Goal: Information Seeking & Learning: Learn about a topic

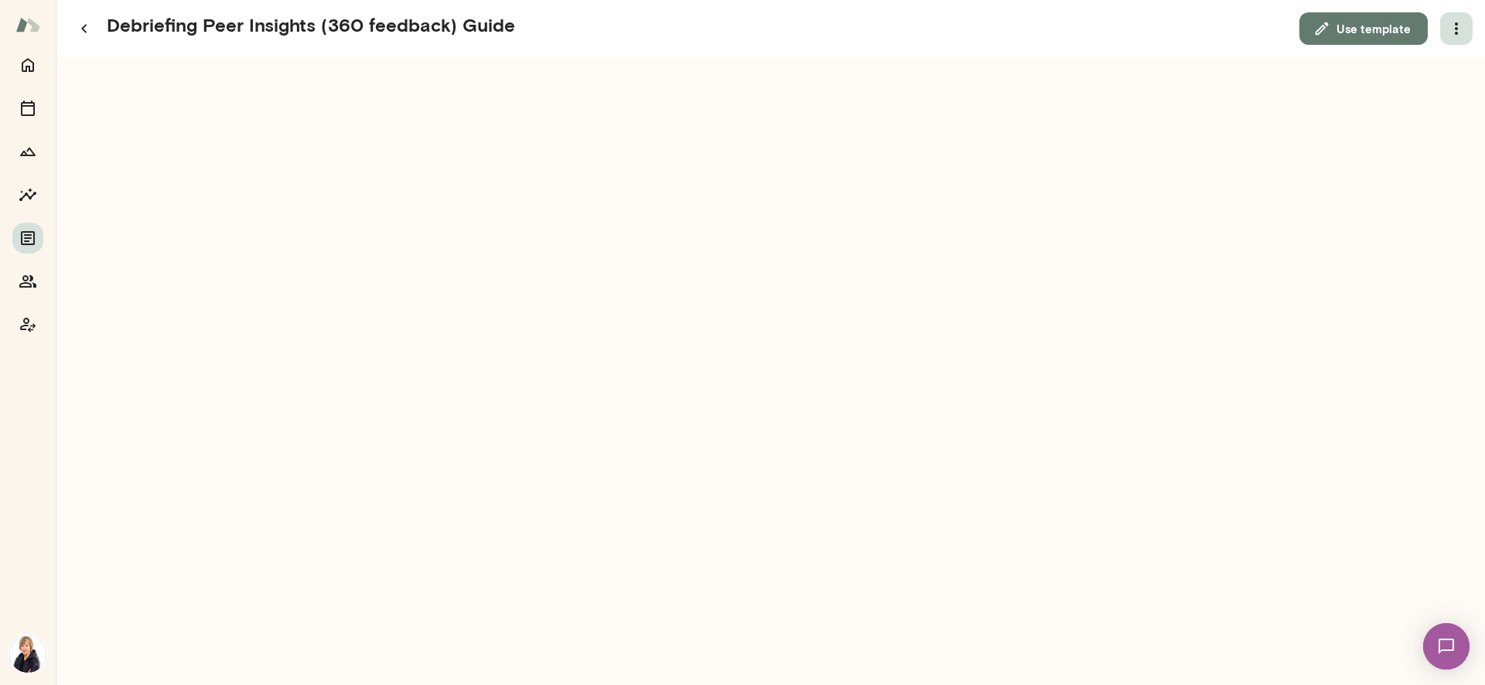
click at [1458, 25] on icon "button" at bounding box center [1457, 28] width 19 height 19
click at [1411, 75] on link "Download" at bounding box center [1419, 68] width 85 height 19
click at [82, 29] on icon "button" at bounding box center [83, 29] width 5 height 9
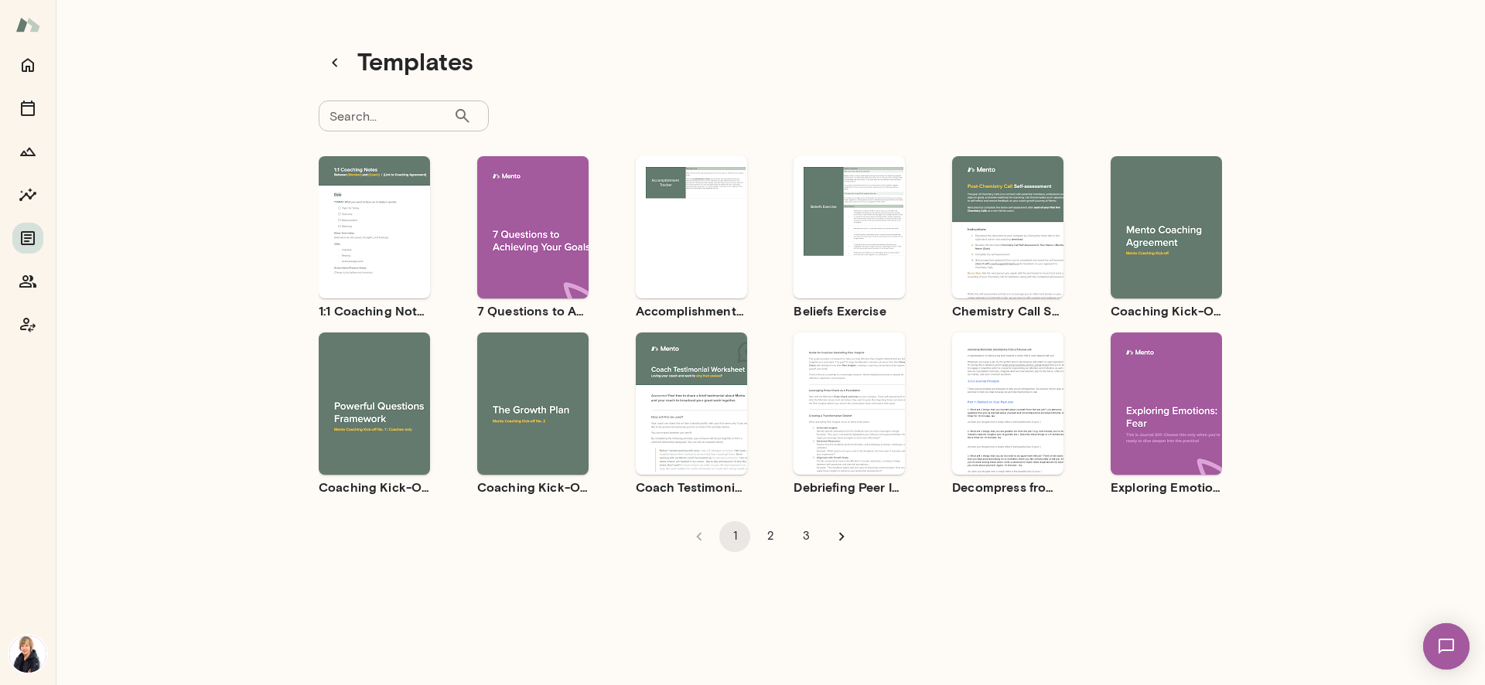
click at [419, 119] on input "Search..." at bounding box center [386, 116] width 135 height 31
click at [333, 62] on icon "button" at bounding box center [335, 62] width 19 height 19
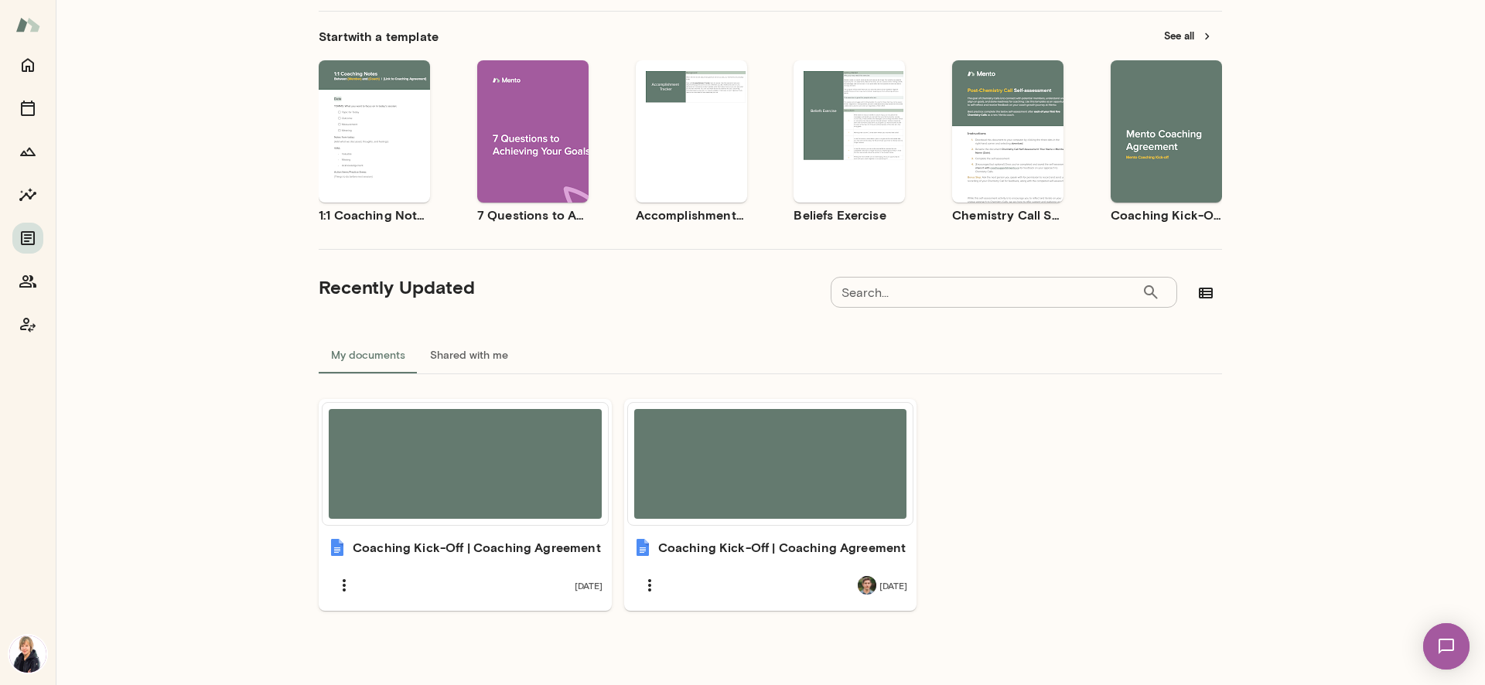
scroll to position [91, 0]
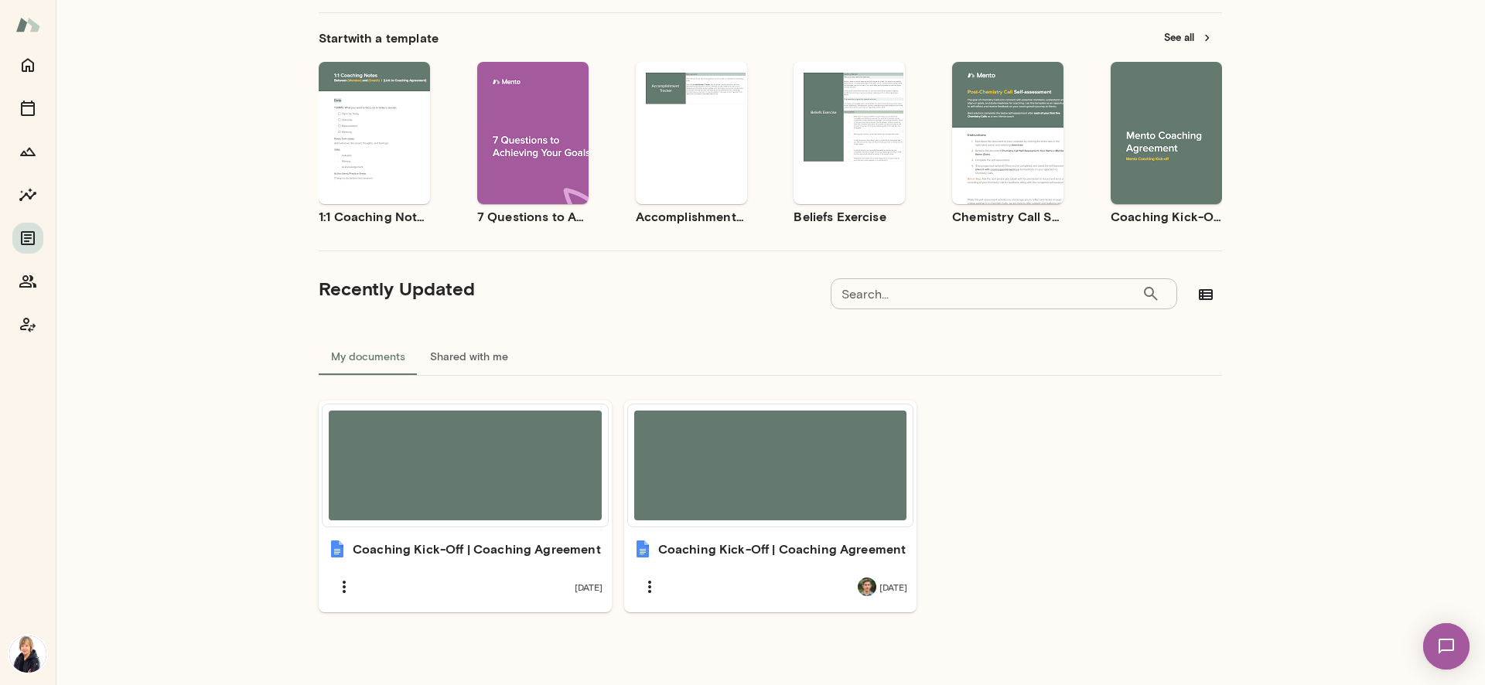
click at [561, 97] on div "Use template Preview" at bounding box center [532, 133] width 111 height 142
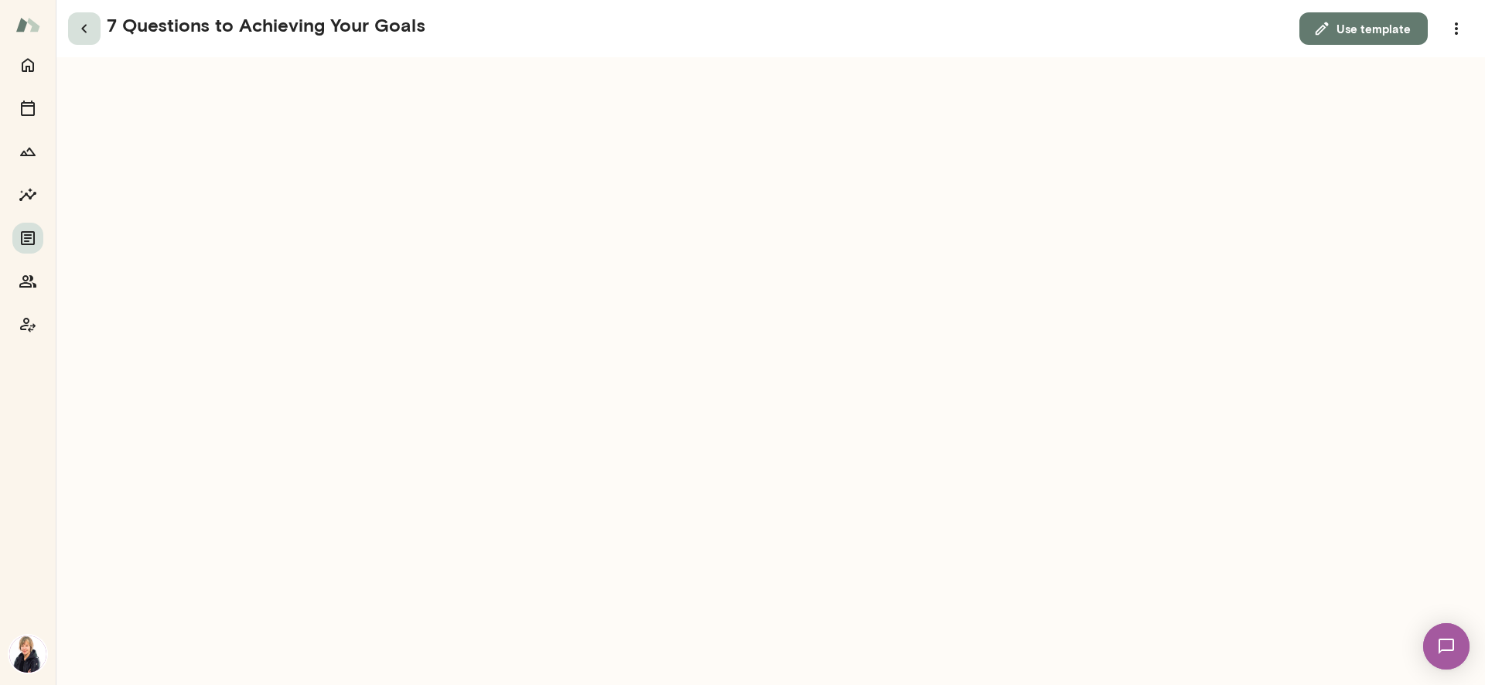
click at [91, 27] on icon "button" at bounding box center [84, 28] width 19 height 19
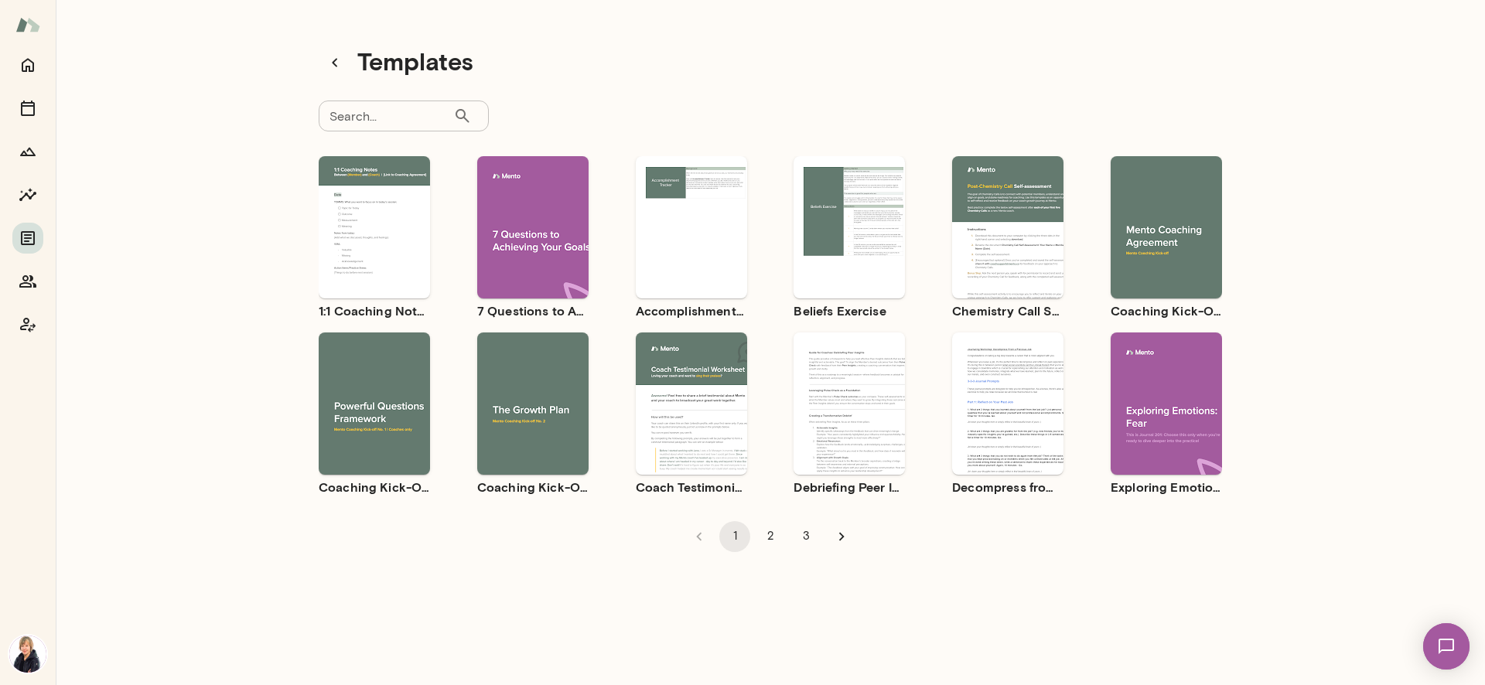
click at [822, 454] on div "Use template Preview" at bounding box center [849, 404] width 111 height 142
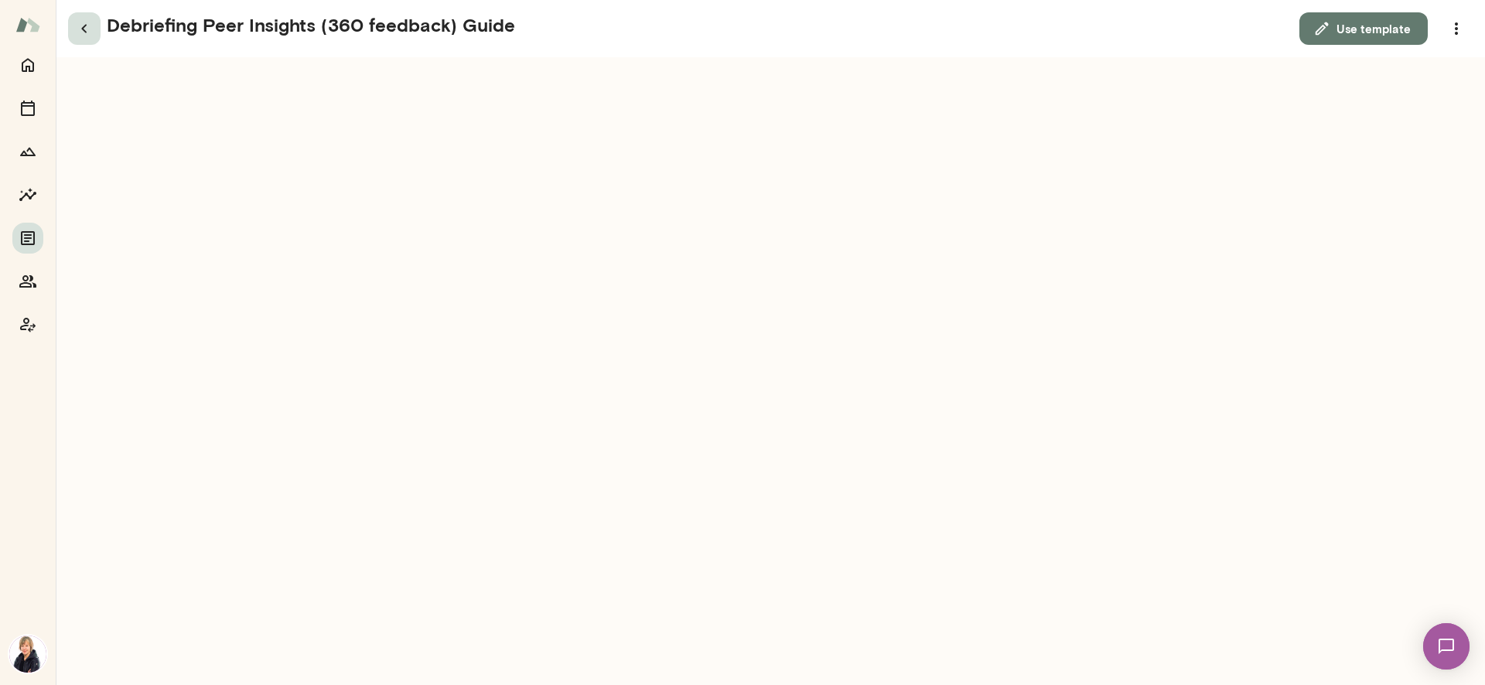
click at [87, 27] on icon "button" at bounding box center [84, 28] width 19 height 19
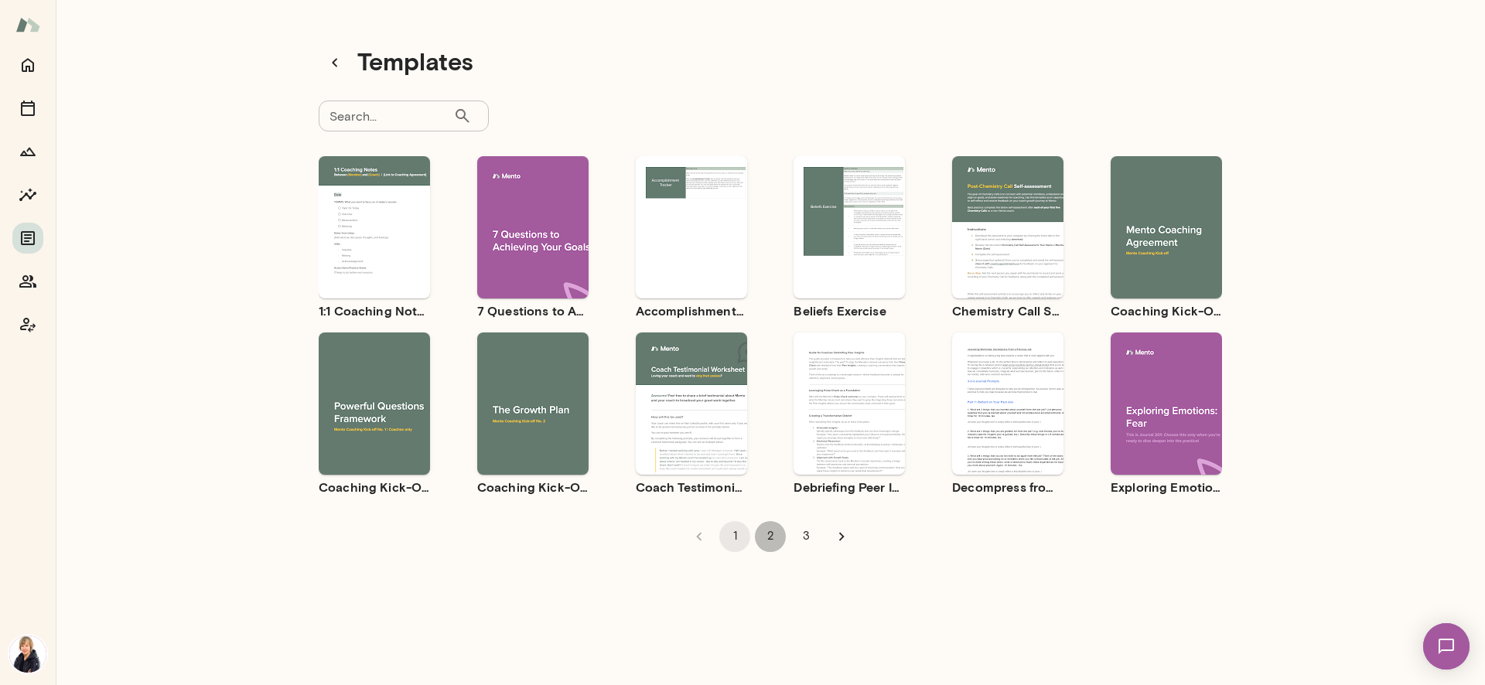
click at [769, 539] on button "2" at bounding box center [770, 536] width 31 height 31
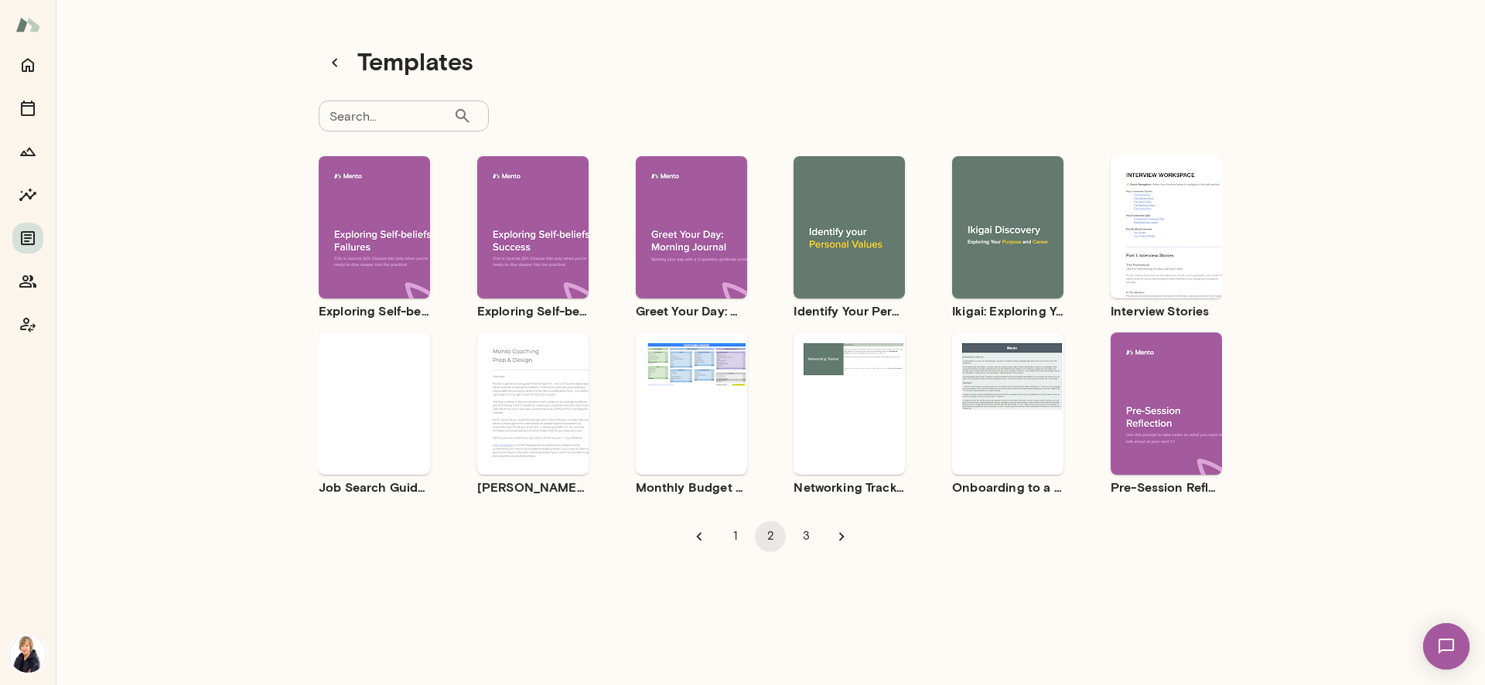
click at [425, 401] on ul "Use template Preview Exploring Self-beliefs: Failures Use template Preview Expl…" at bounding box center [771, 326] width 904 height 340
click at [382, 378] on div "Use template Preview" at bounding box center [374, 404] width 111 height 142
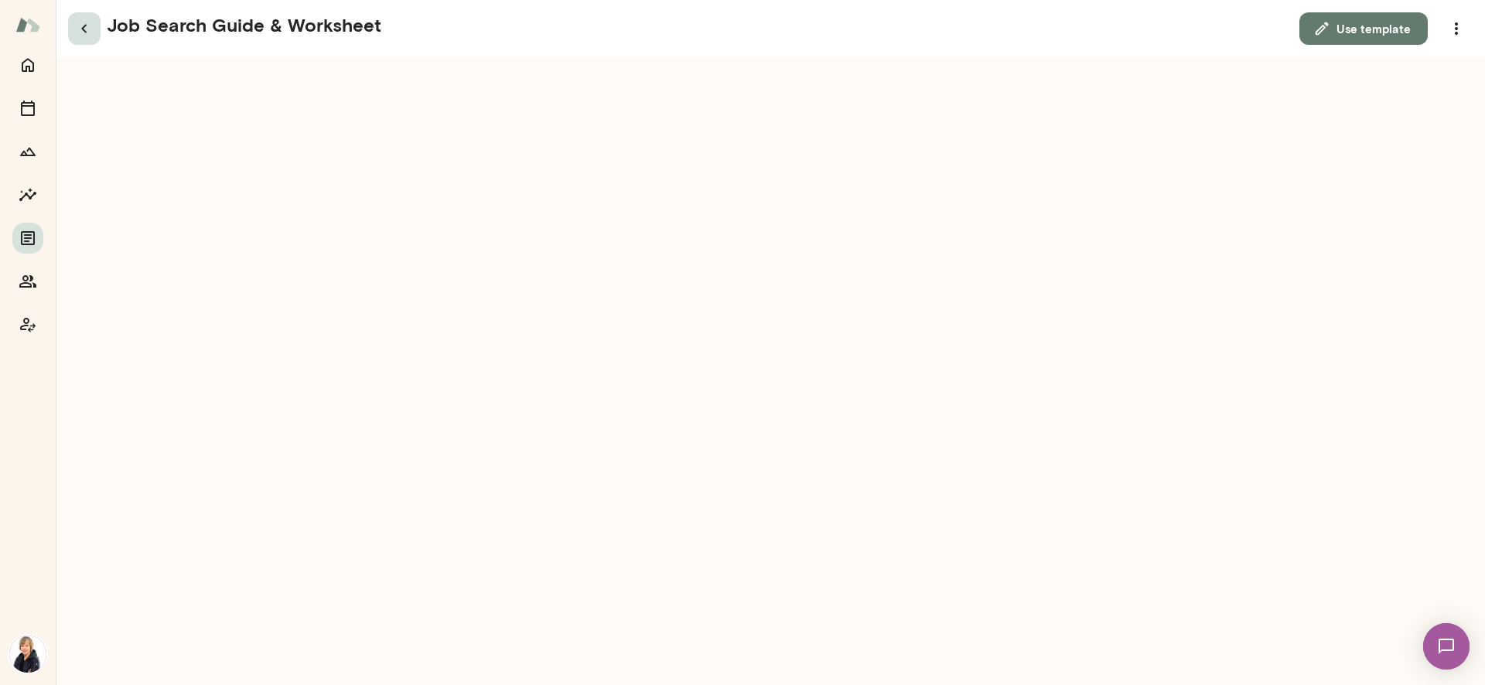
click at [81, 25] on icon "button" at bounding box center [84, 28] width 19 height 19
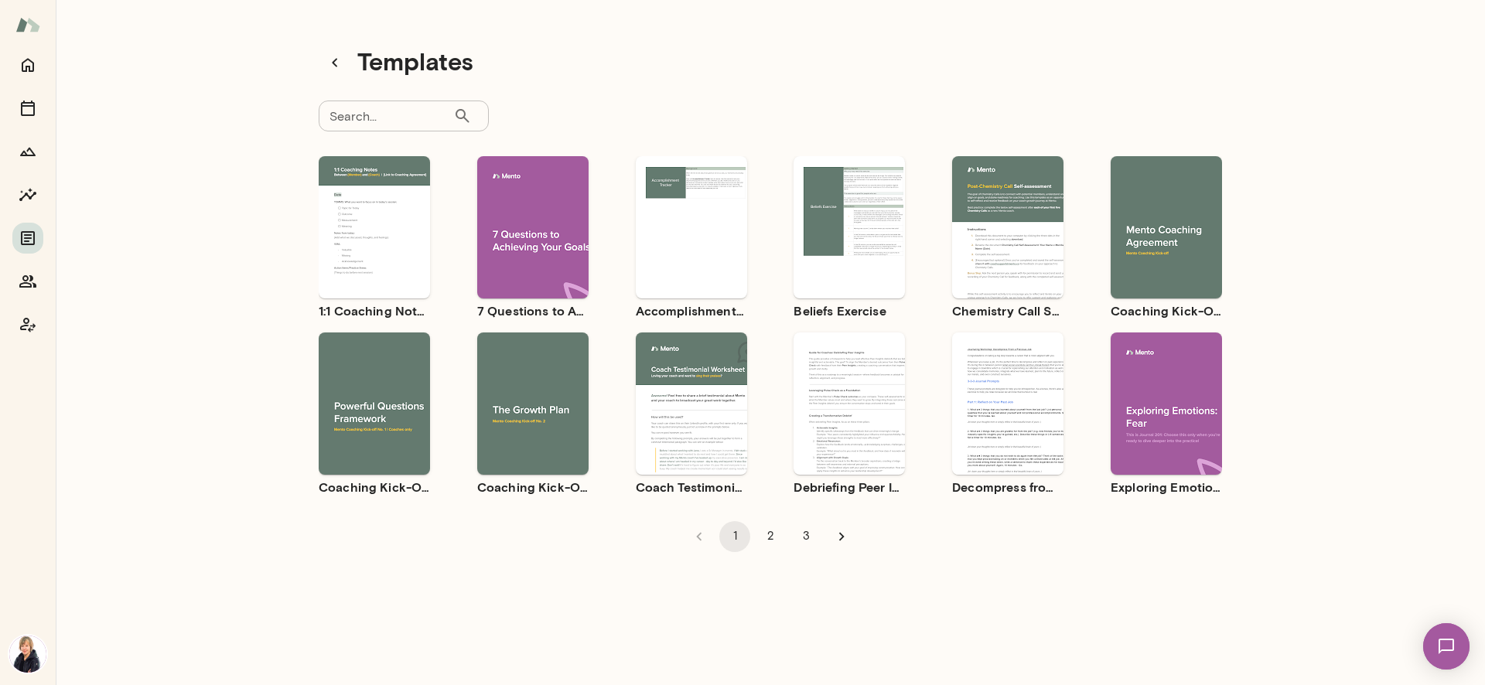
click at [1039, 356] on div "Use template Preview" at bounding box center [1007, 404] width 111 height 142
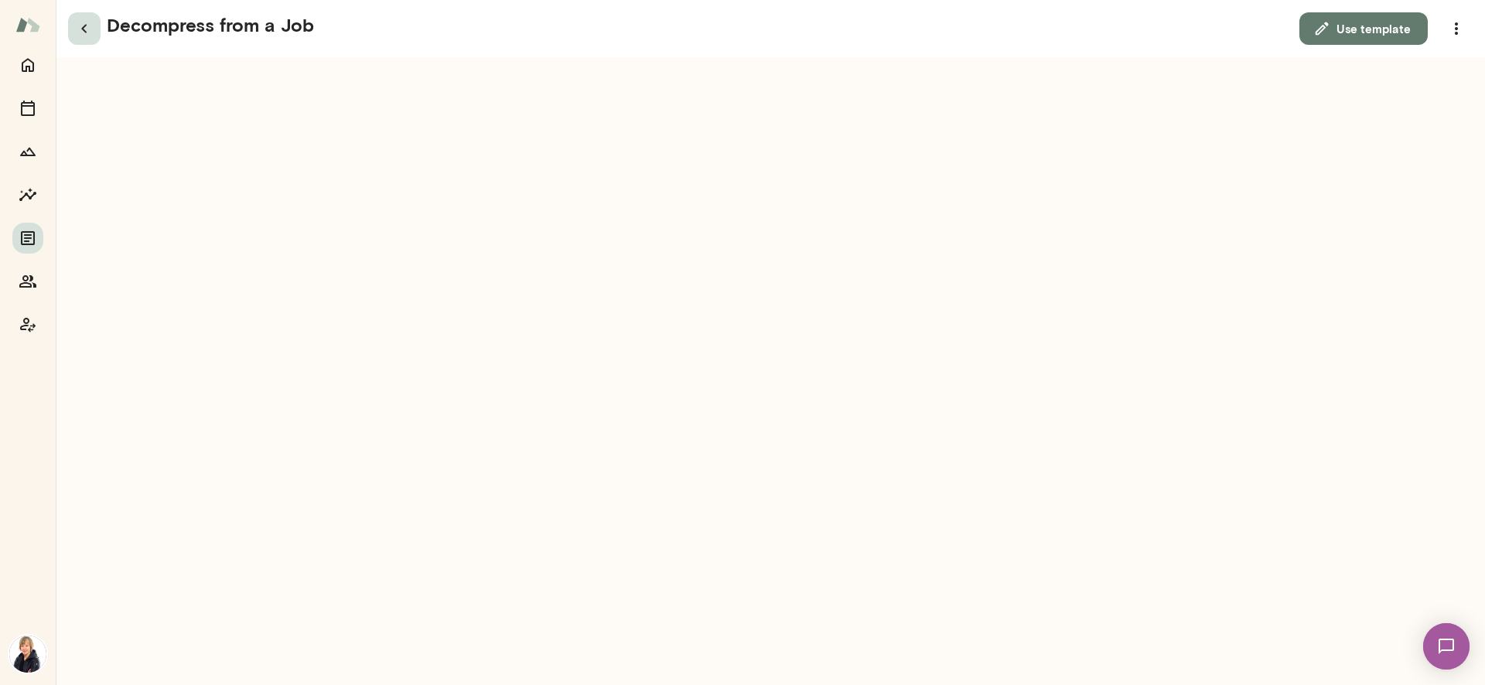
click at [87, 21] on icon "button" at bounding box center [84, 28] width 19 height 19
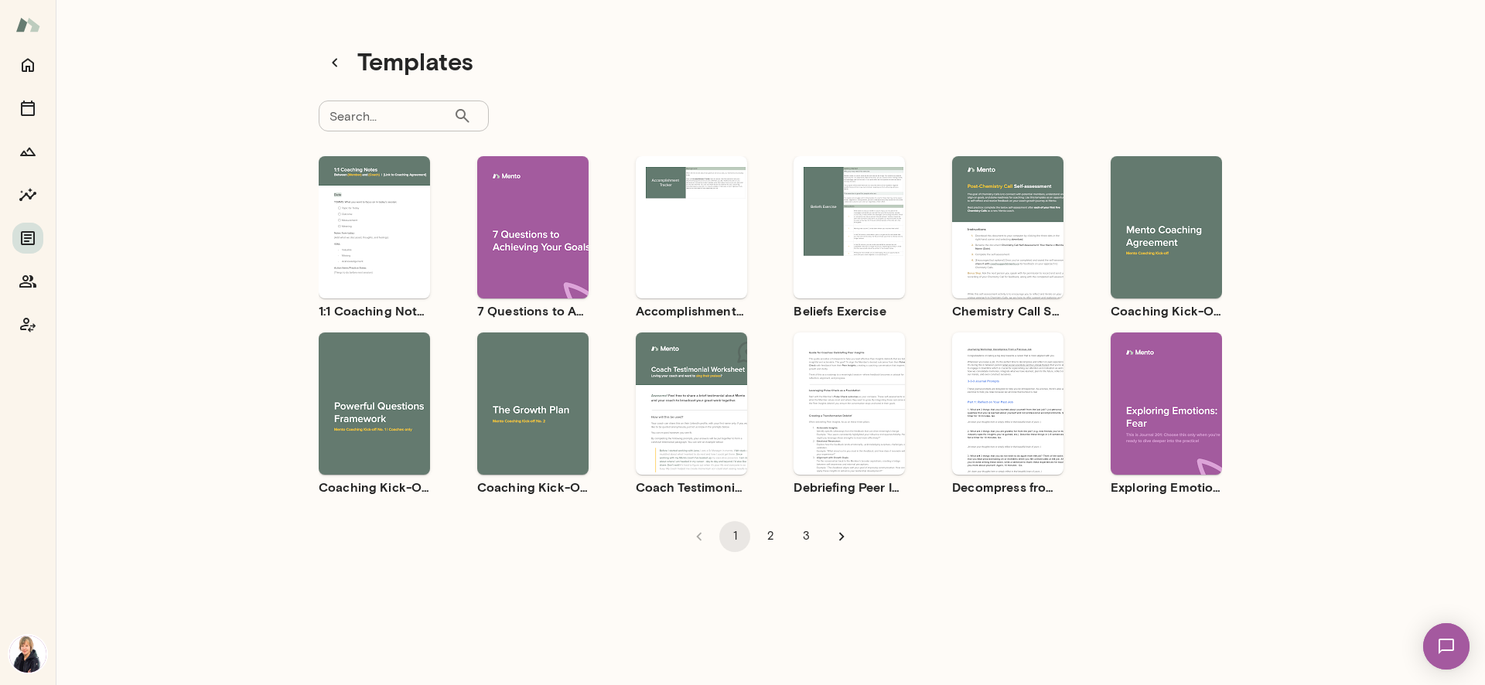
click at [761, 545] on button "2" at bounding box center [770, 536] width 31 height 31
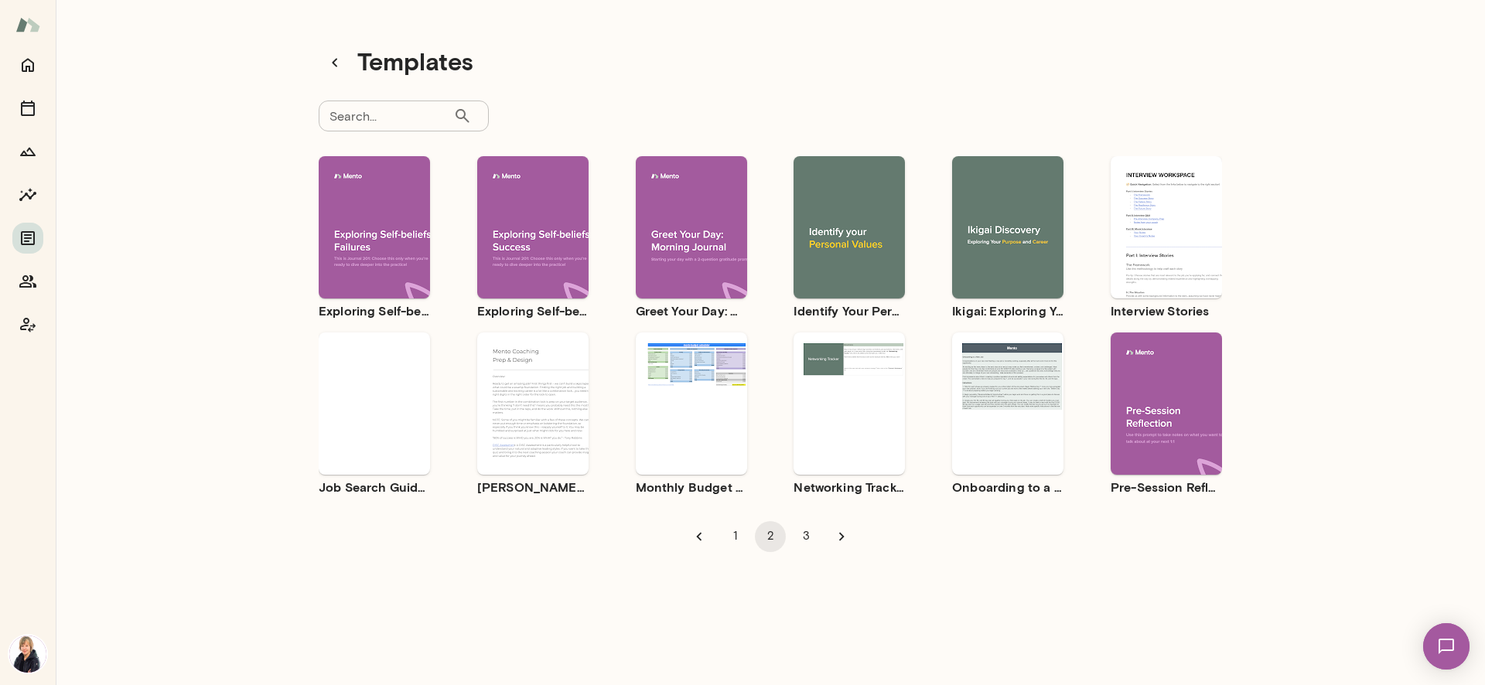
click at [802, 538] on button "3" at bounding box center [806, 536] width 31 height 31
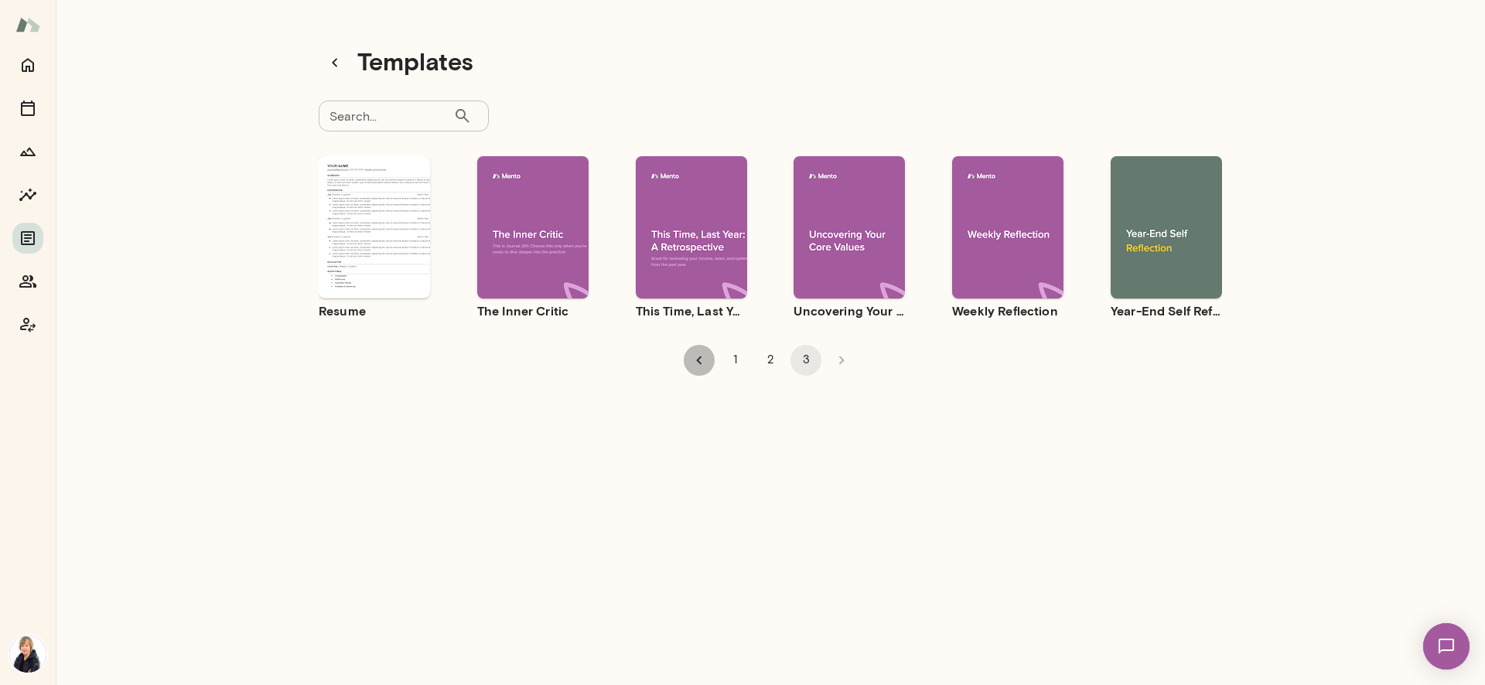
click at [696, 354] on icon "Go to previous page" at bounding box center [699, 360] width 17 height 17
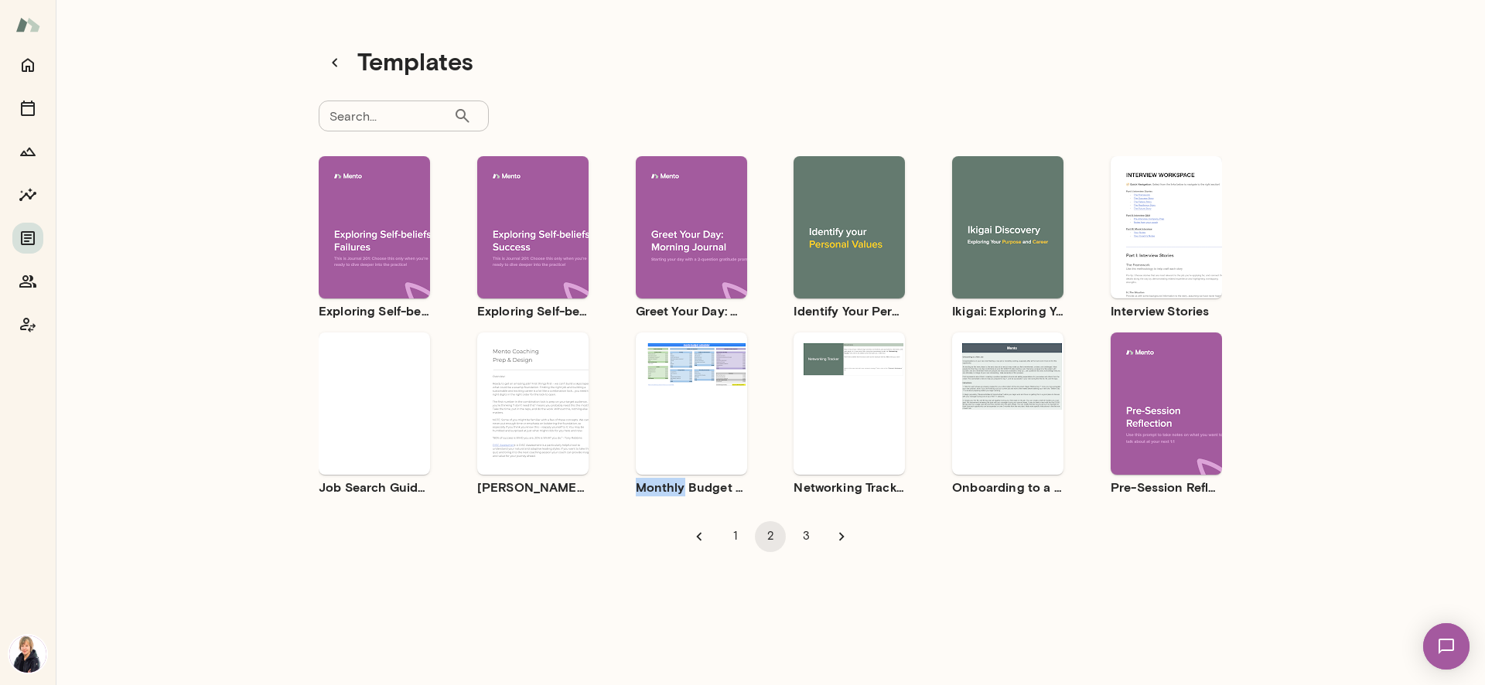
click at [696, 354] on div "Use template Preview" at bounding box center [691, 404] width 111 height 142
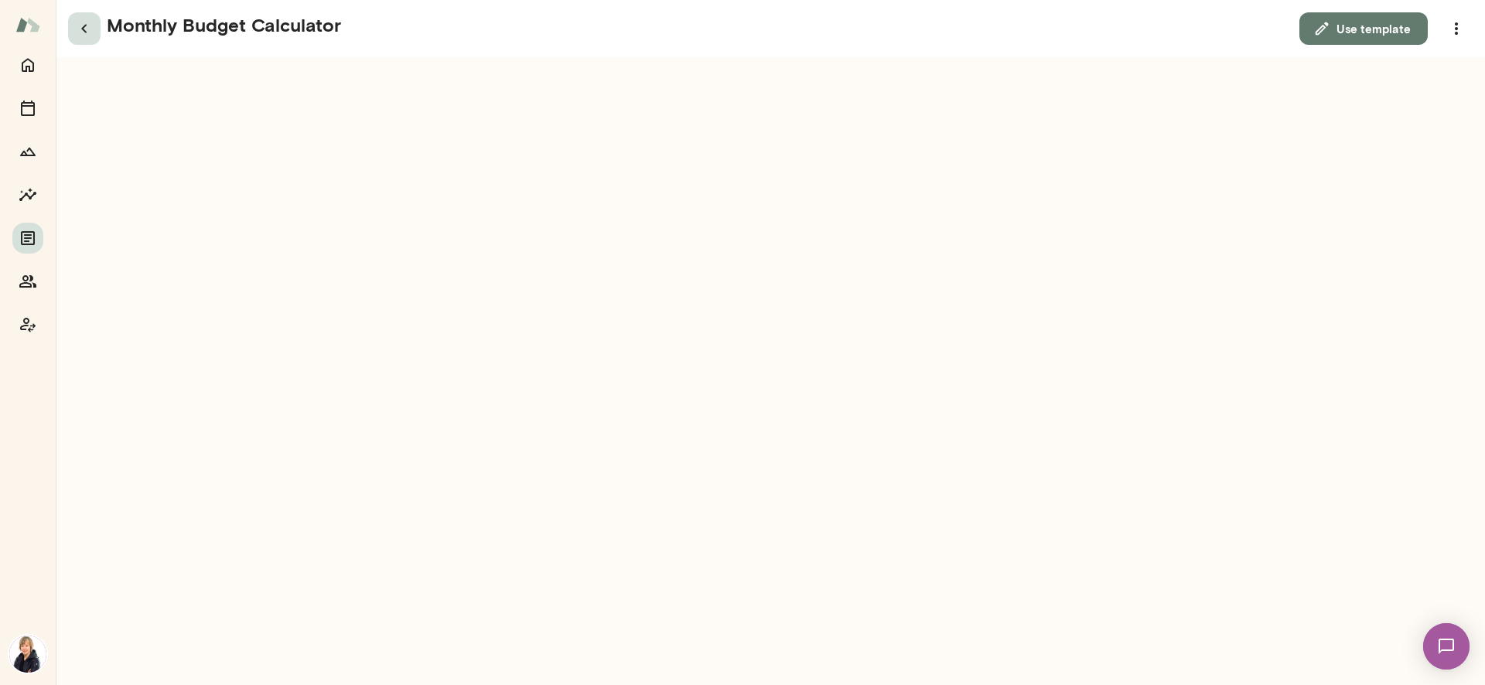
click at [88, 24] on icon "button" at bounding box center [84, 28] width 19 height 19
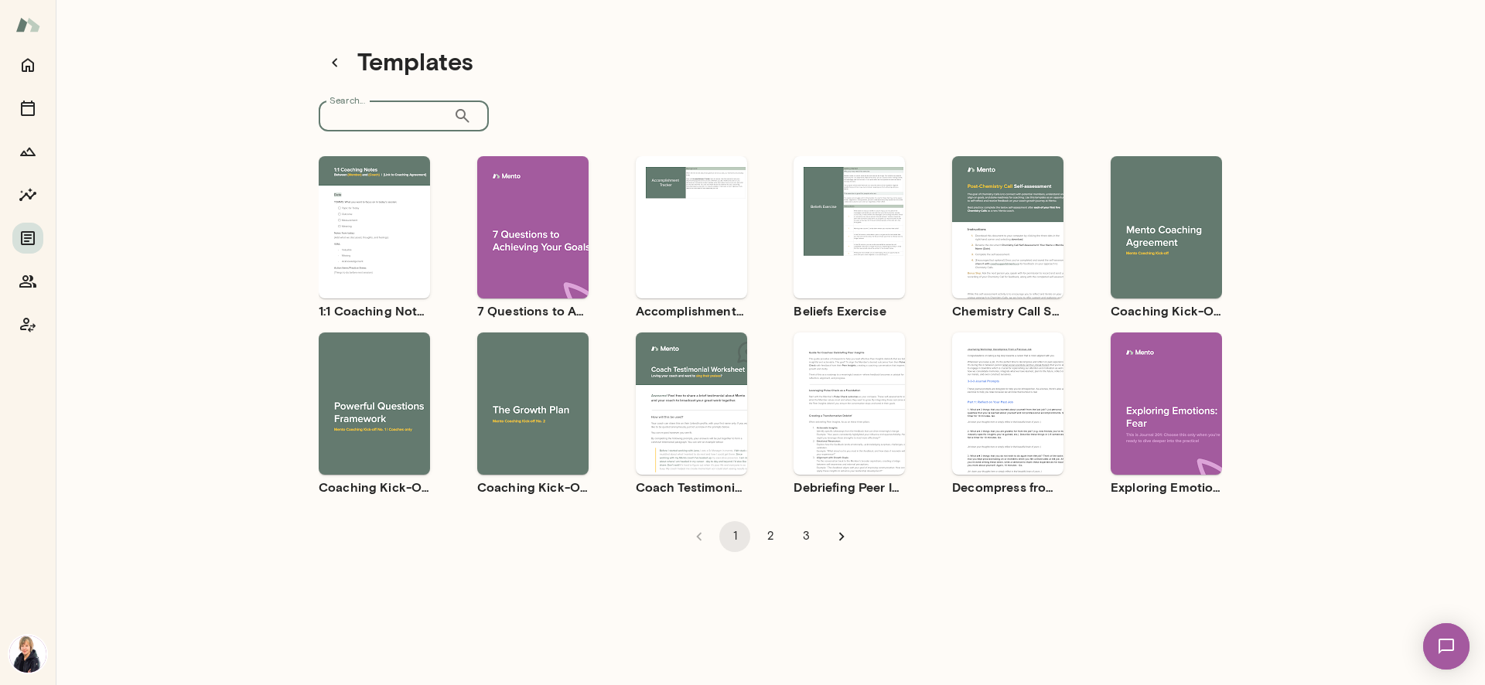
click at [360, 113] on input "Search..." at bounding box center [386, 116] width 135 height 31
type input "*****"
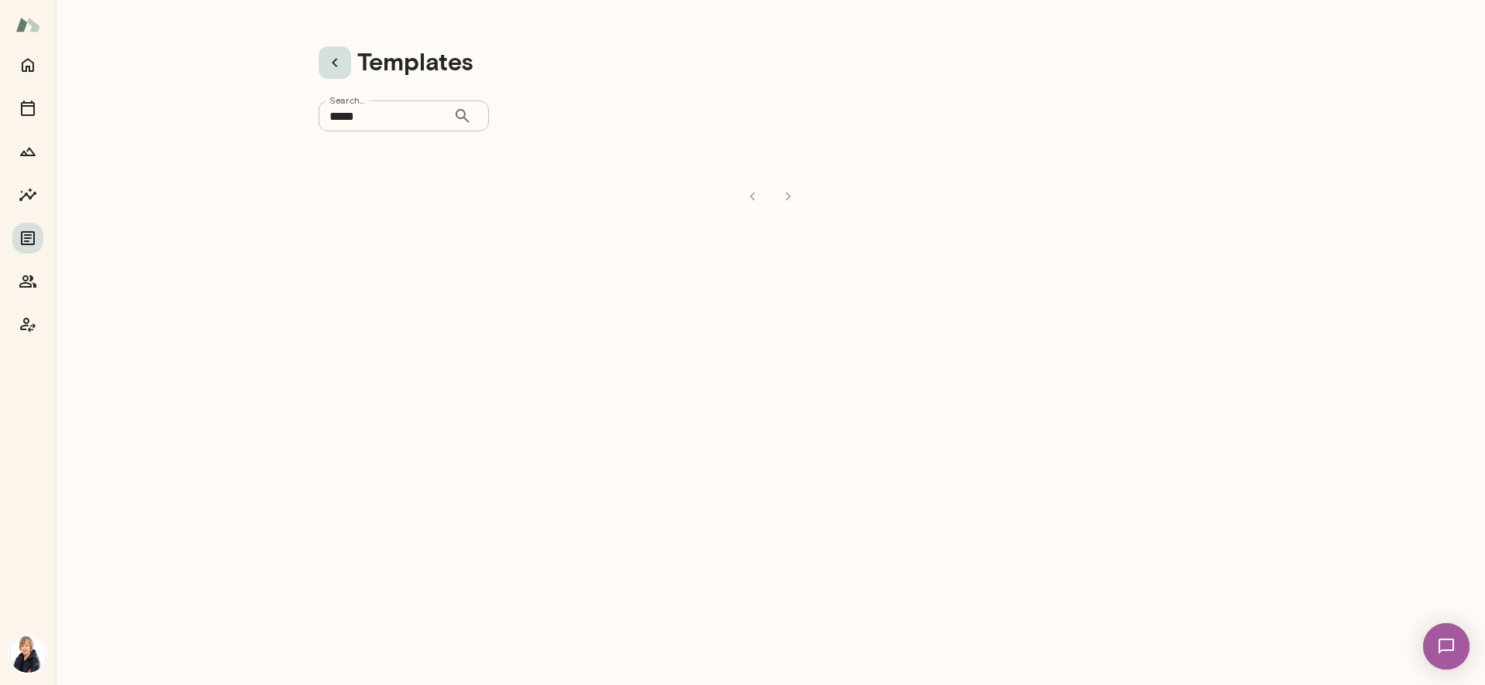
click at [329, 62] on icon "button" at bounding box center [335, 62] width 19 height 19
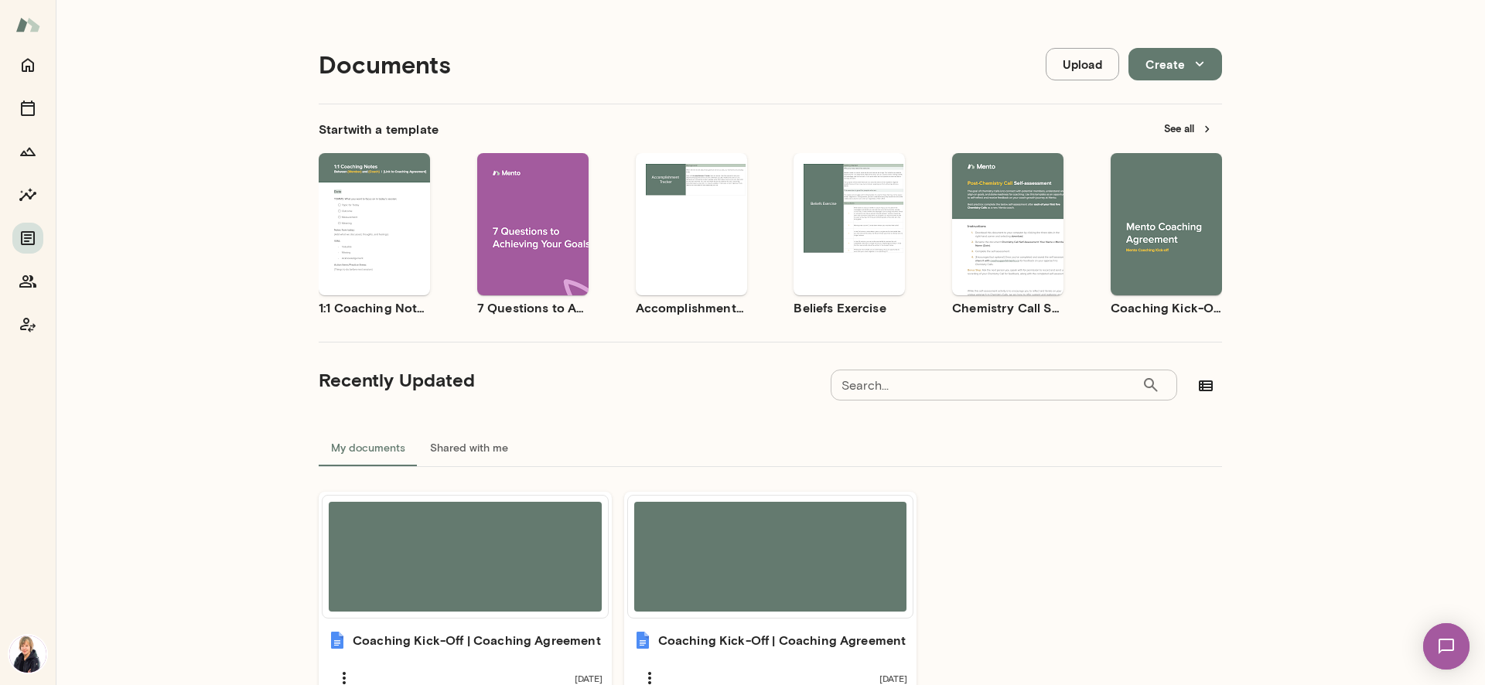
scroll to position [93, 0]
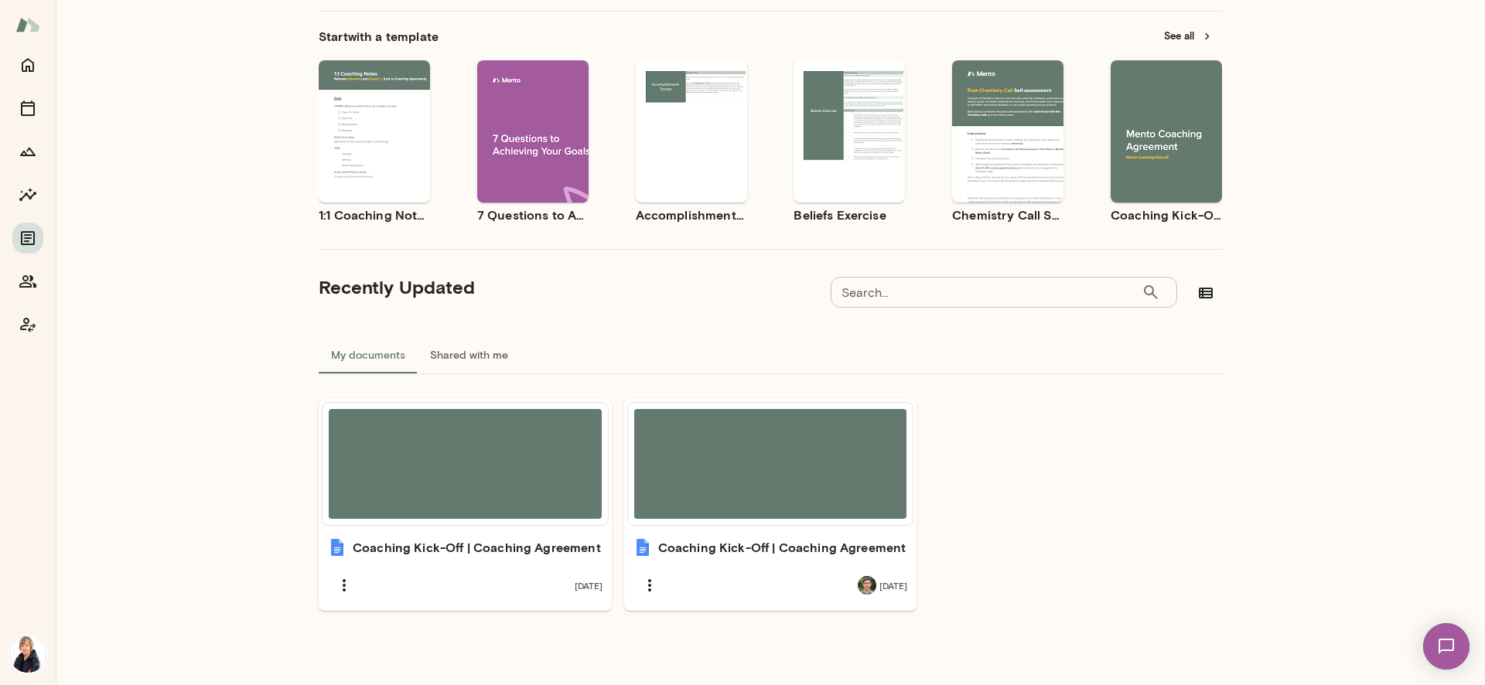
click at [955, 285] on input "Search..." at bounding box center [986, 292] width 311 height 31
type input "*****"
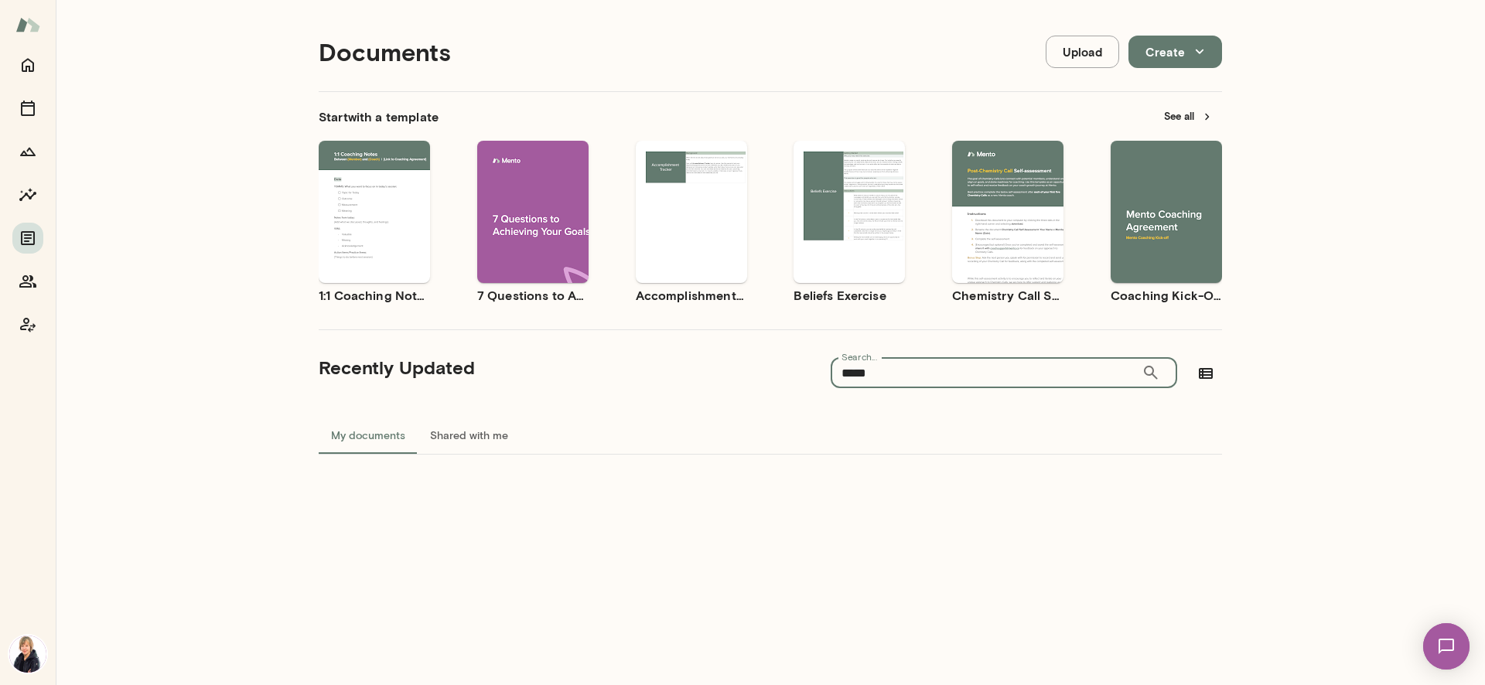
click at [1183, 118] on button "See all" at bounding box center [1188, 116] width 67 height 24
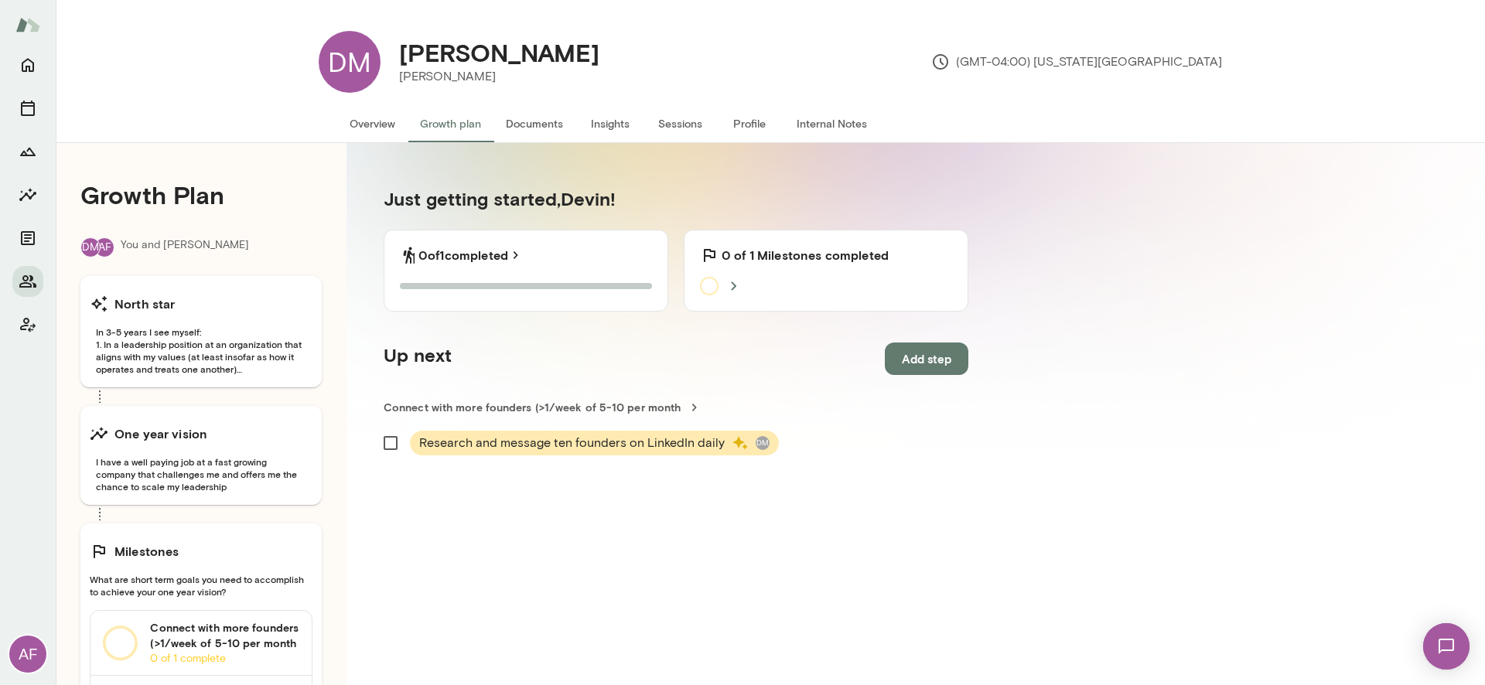
scroll to position [143, 0]
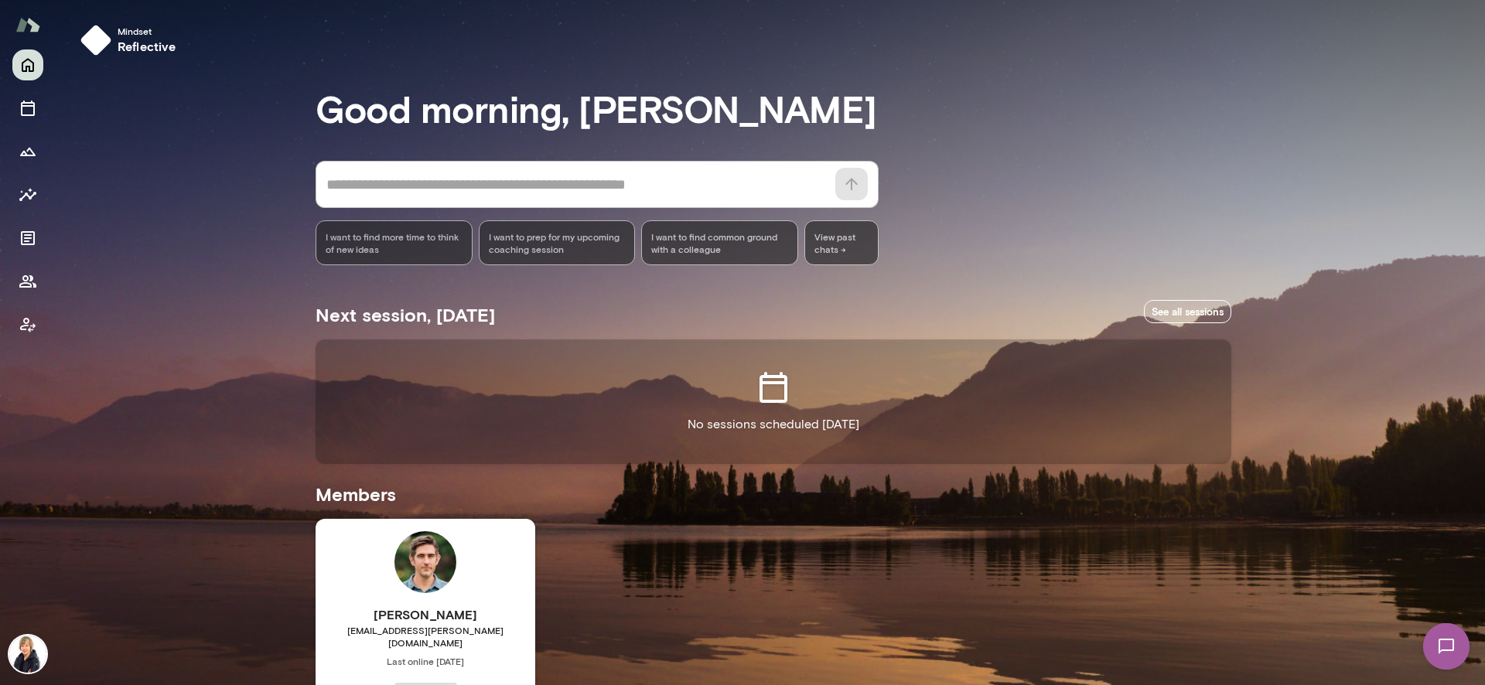
click at [368, 576] on div "Devin McIntire devinmcintire@mento.co Last online September 30 Appsmith Busines…" at bounding box center [426, 663] width 220 height 289
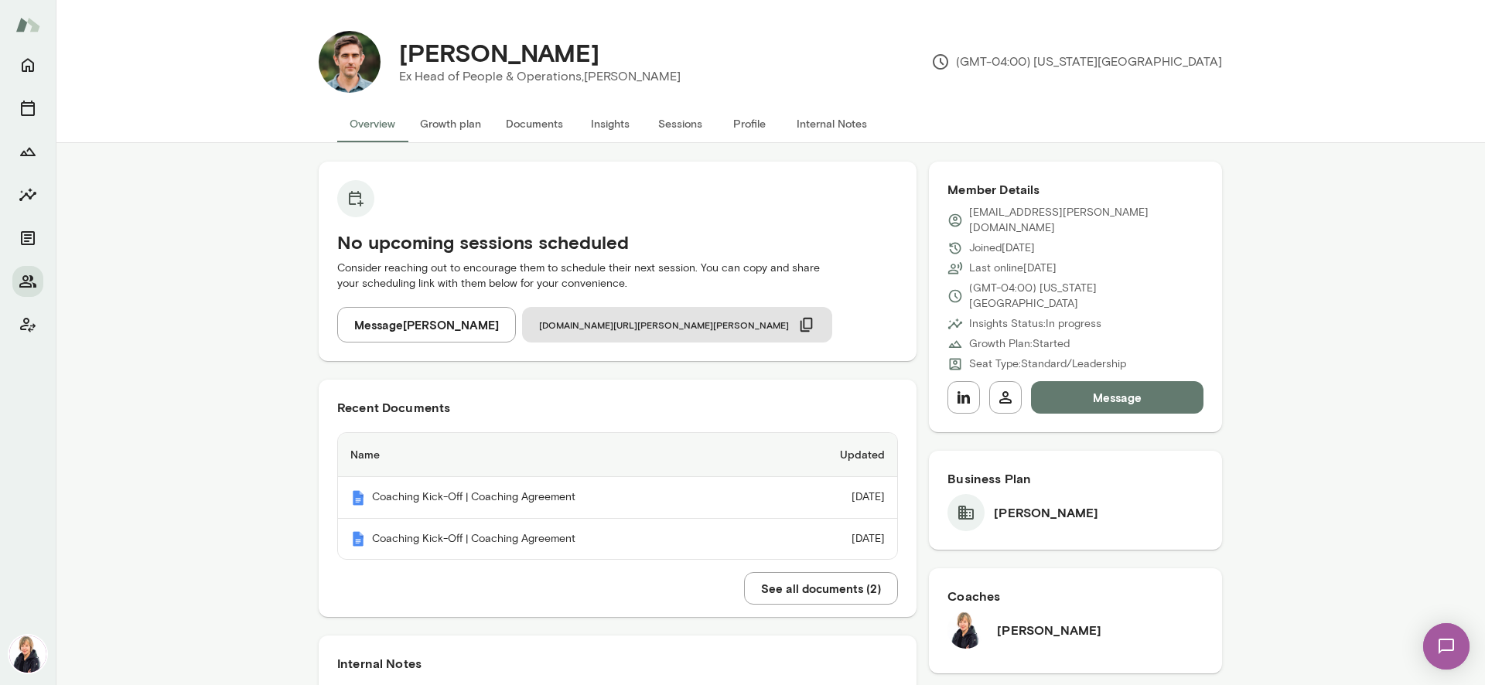
click at [620, 123] on button "Insights" at bounding box center [611, 123] width 70 height 37
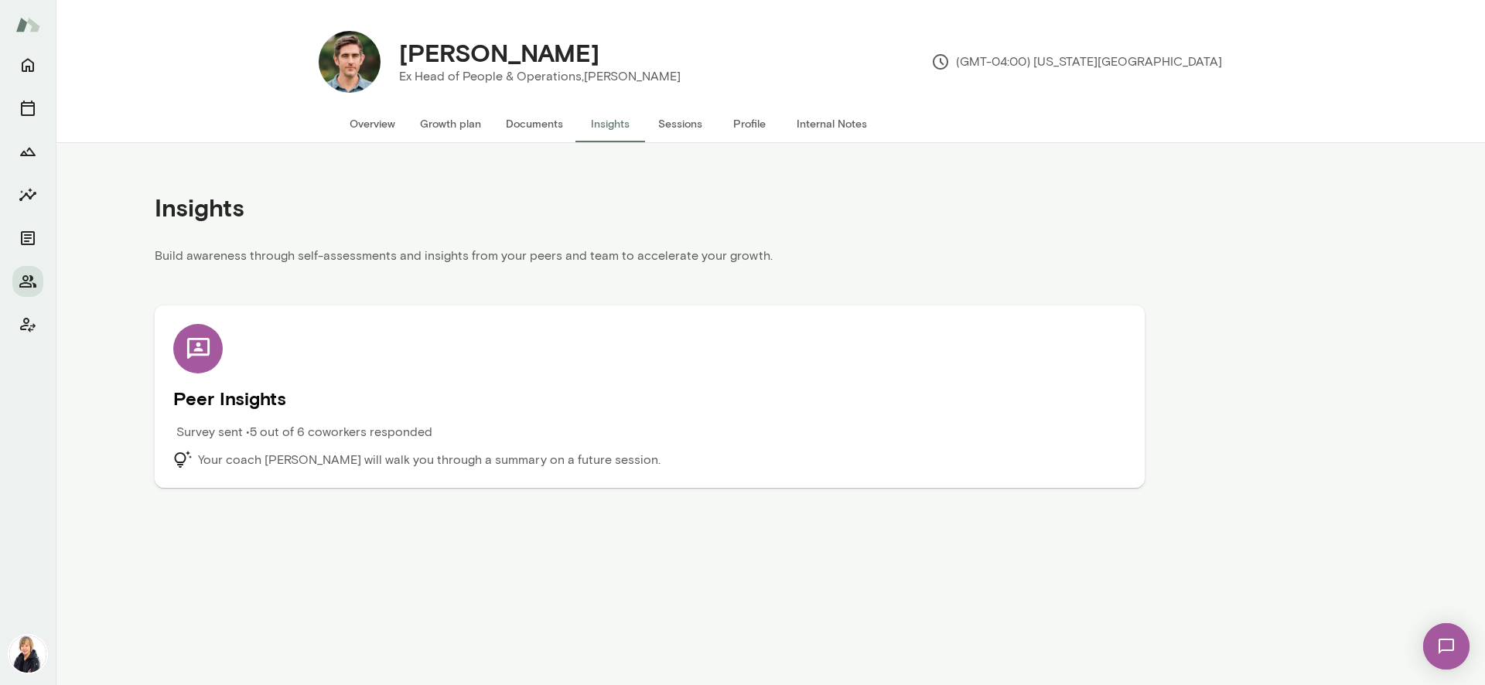
click at [343, 388] on h5 "Peer Insights" at bounding box center [649, 398] width 953 height 25
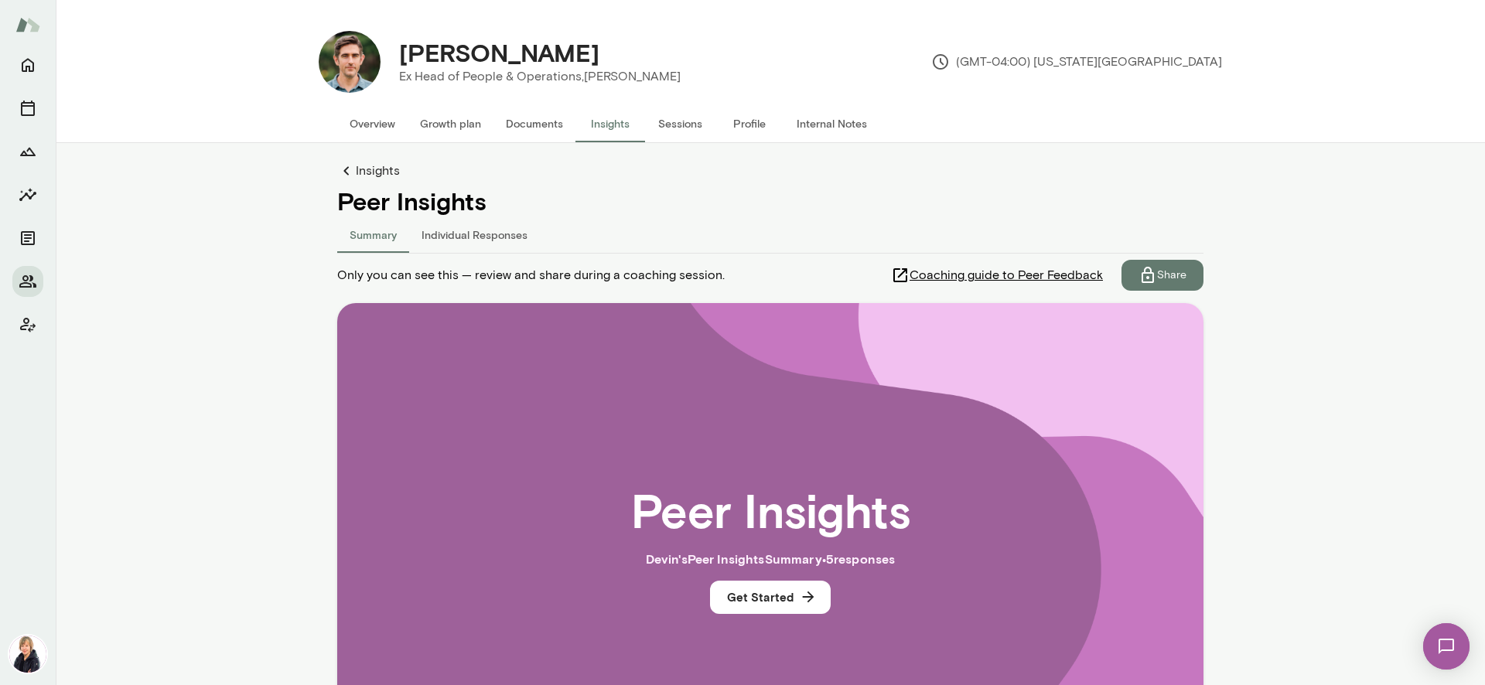
scroll to position [187, 0]
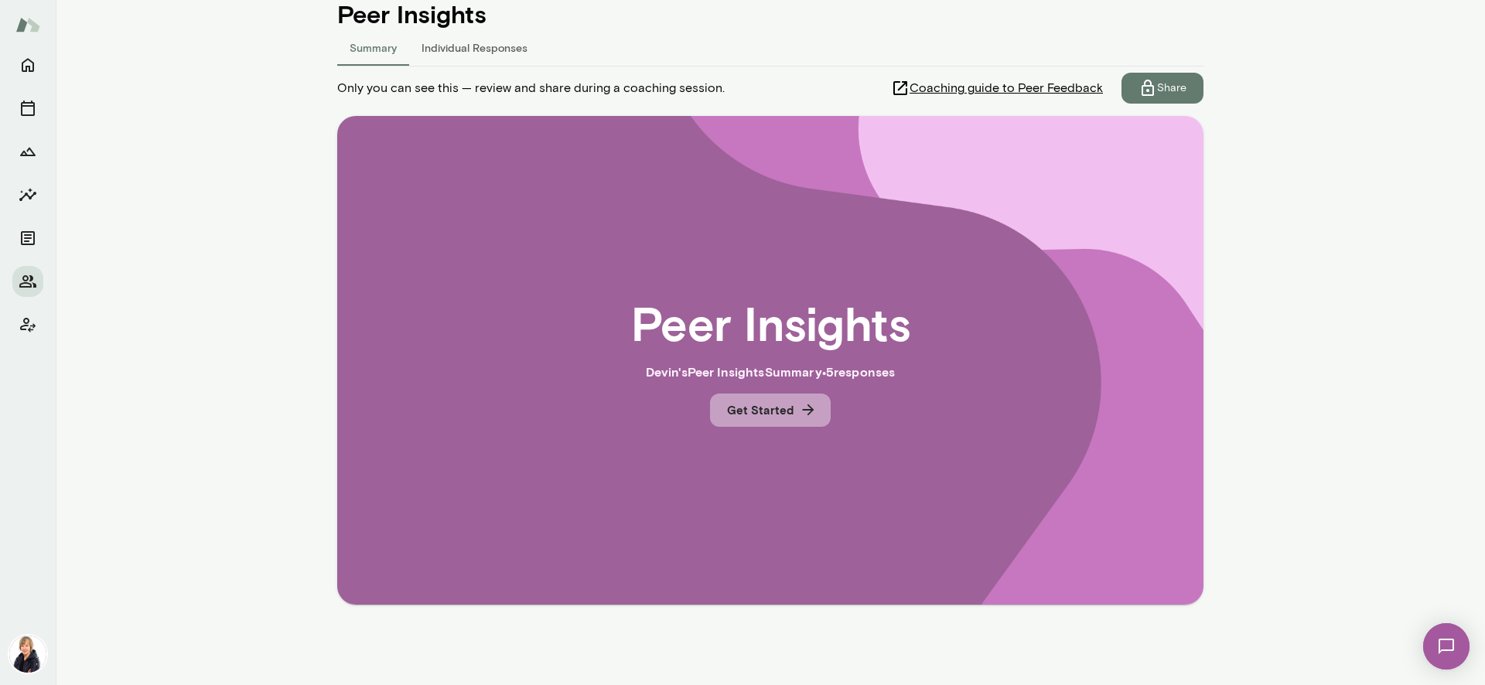
click at [751, 420] on button "Get Started" at bounding box center [770, 410] width 121 height 32
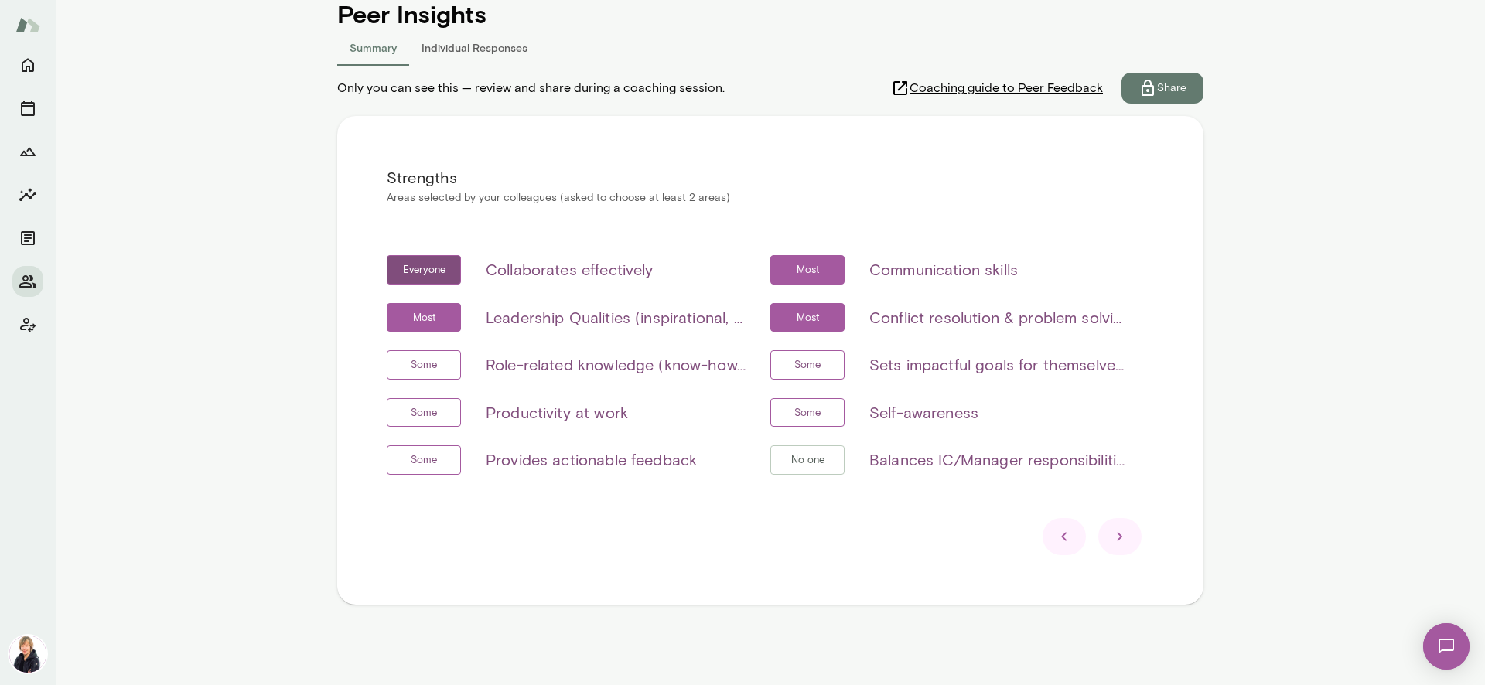
click at [1115, 545] on icon at bounding box center [1120, 537] width 19 height 19
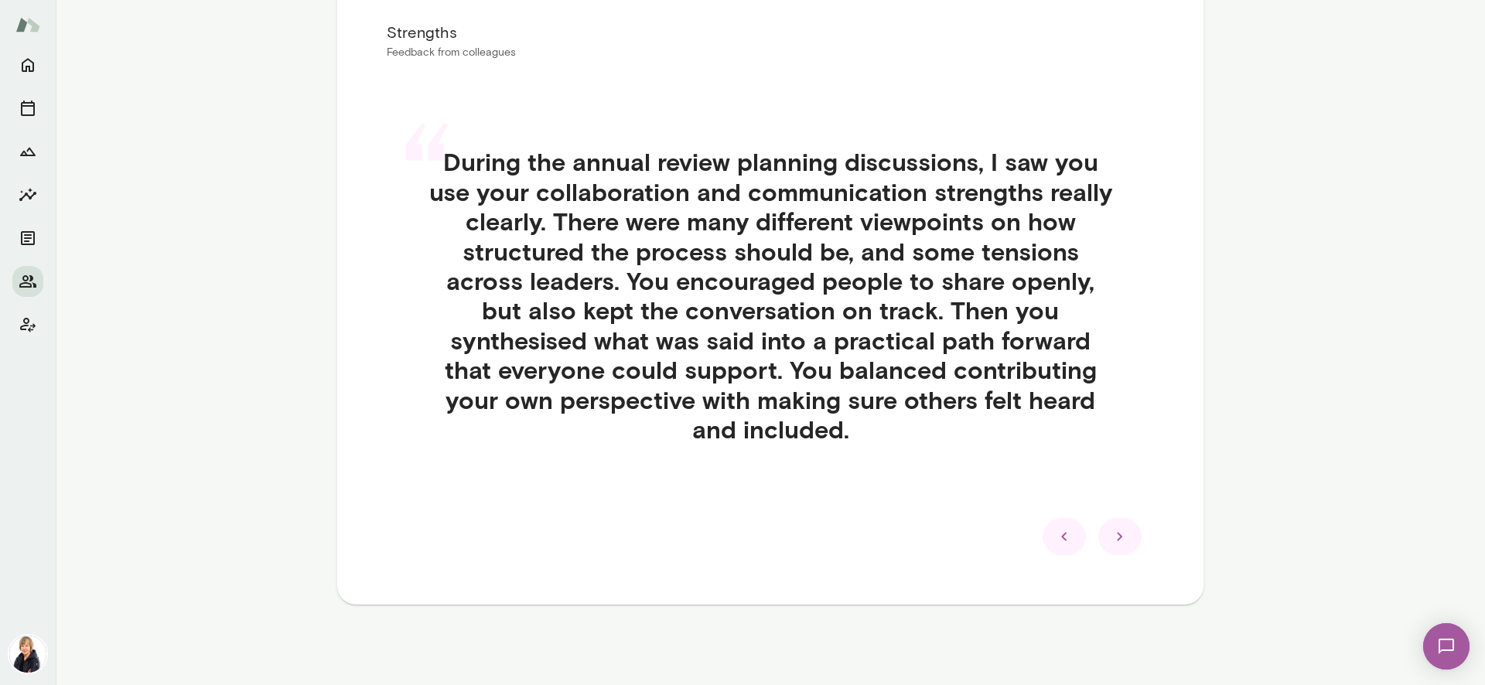
click at [1109, 546] on div at bounding box center [1120, 536] width 43 height 37
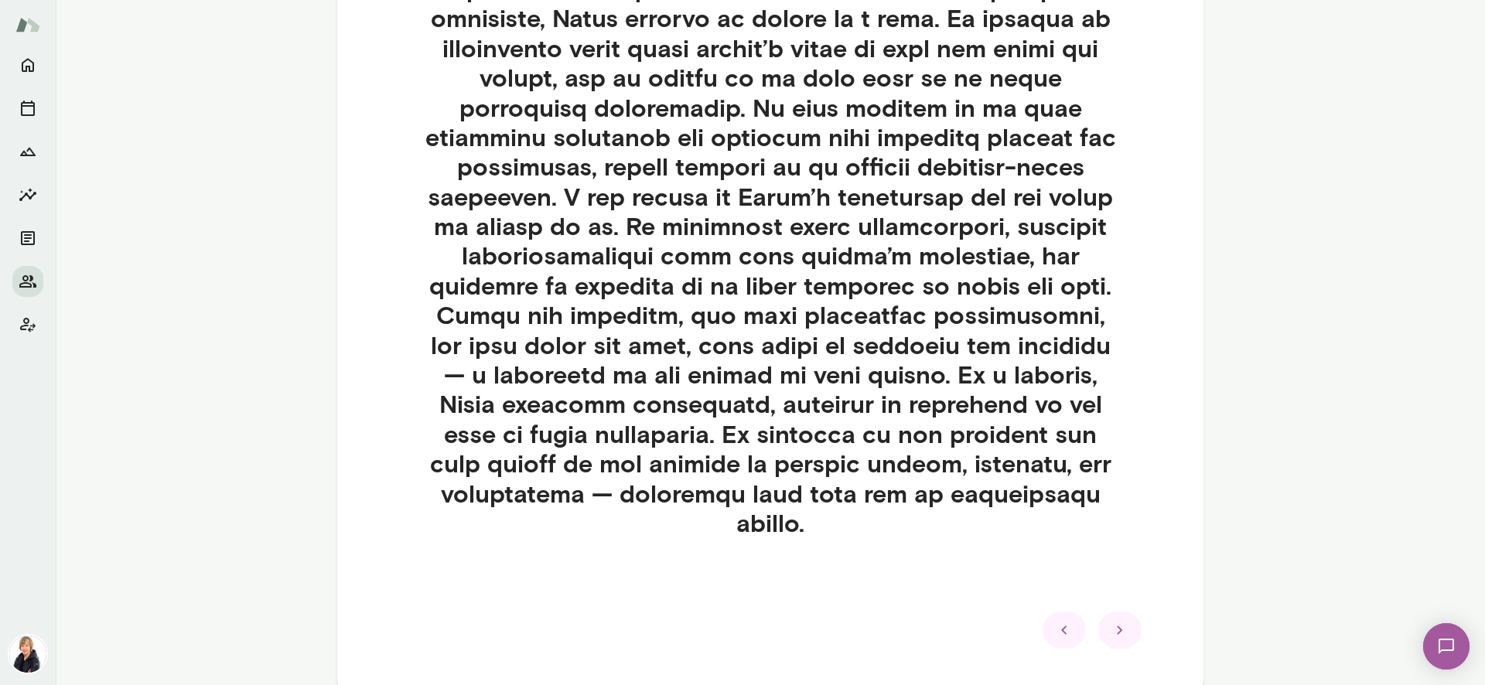
scroll to position [639, 0]
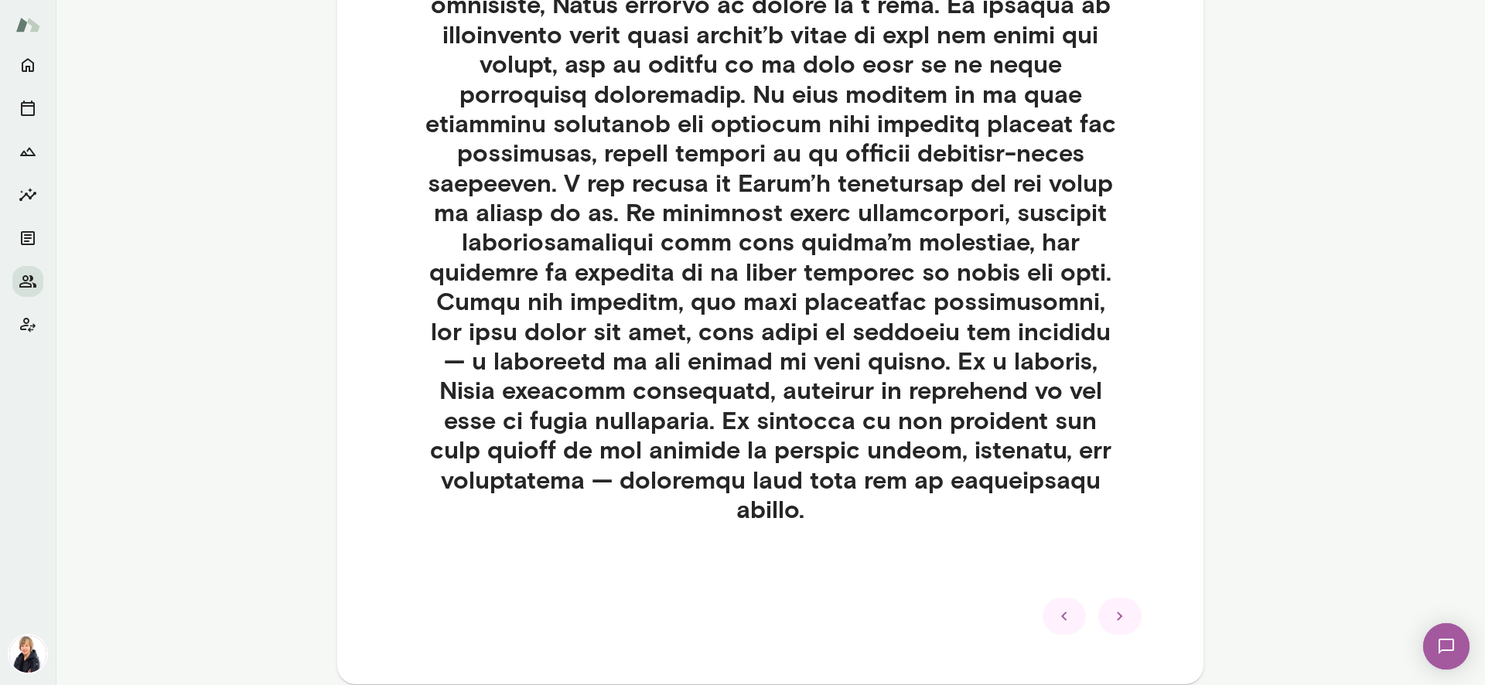
click at [1116, 620] on icon at bounding box center [1120, 616] width 19 height 19
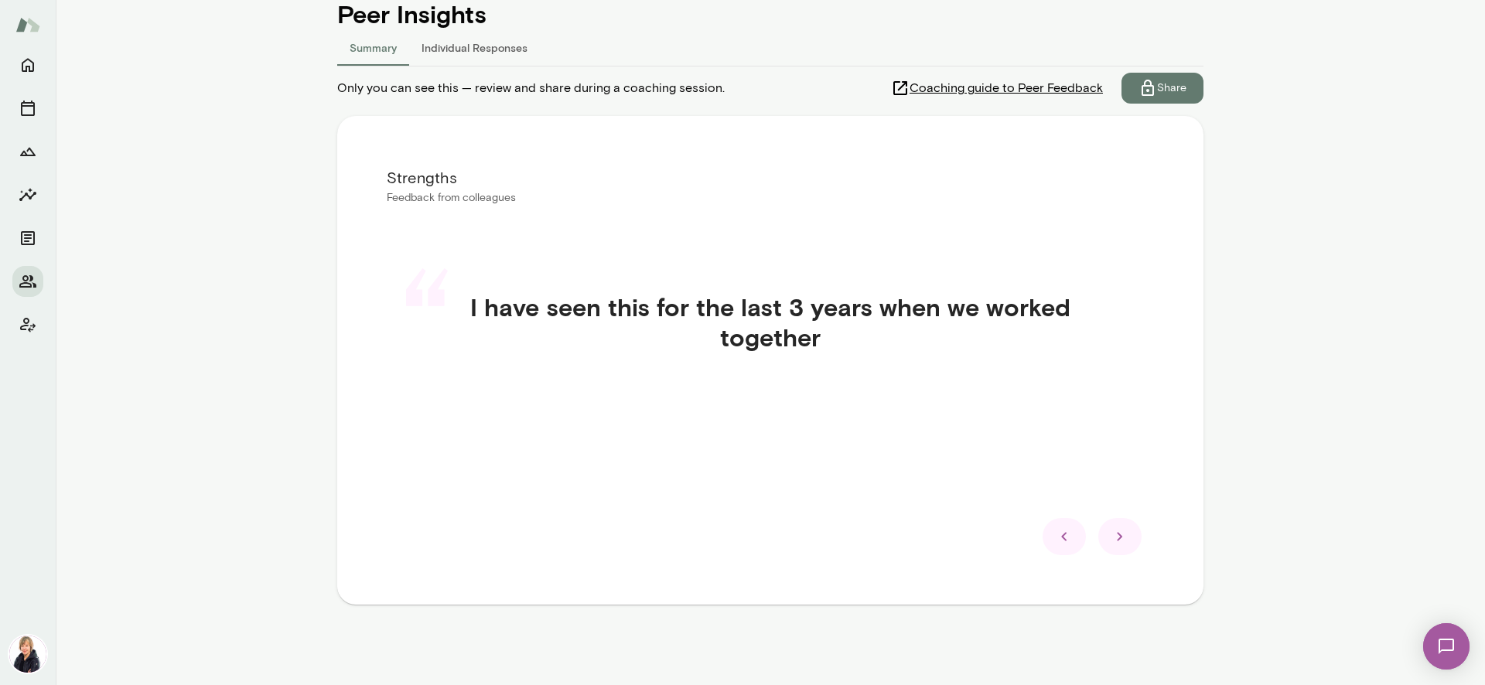
click at [1115, 530] on icon at bounding box center [1120, 537] width 19 height 19
click at [1115, 535] on icon at bounding box center [1120, 537] width 19 height 19
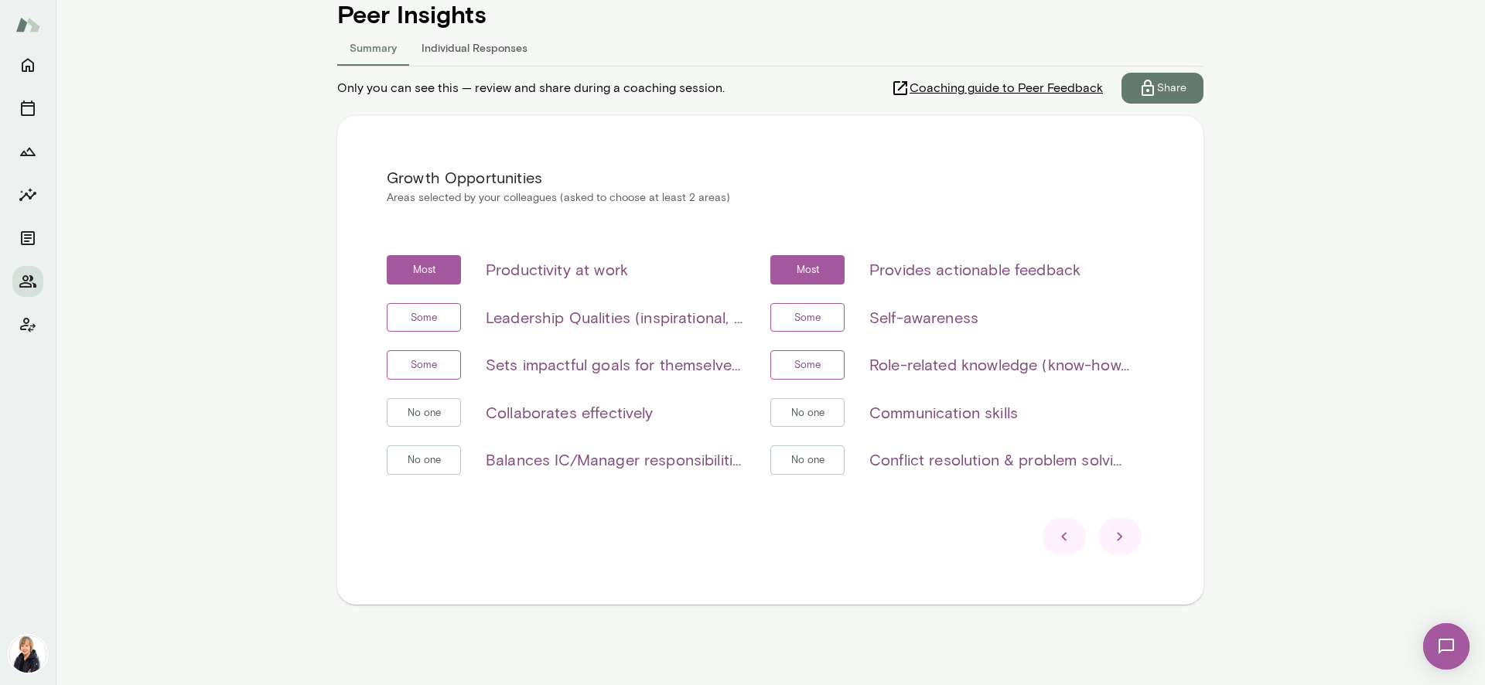
click at [1061, 76] on link "Coaching guide to Peer Feedback" at bounding box center [1006, 88] width 231 height 31
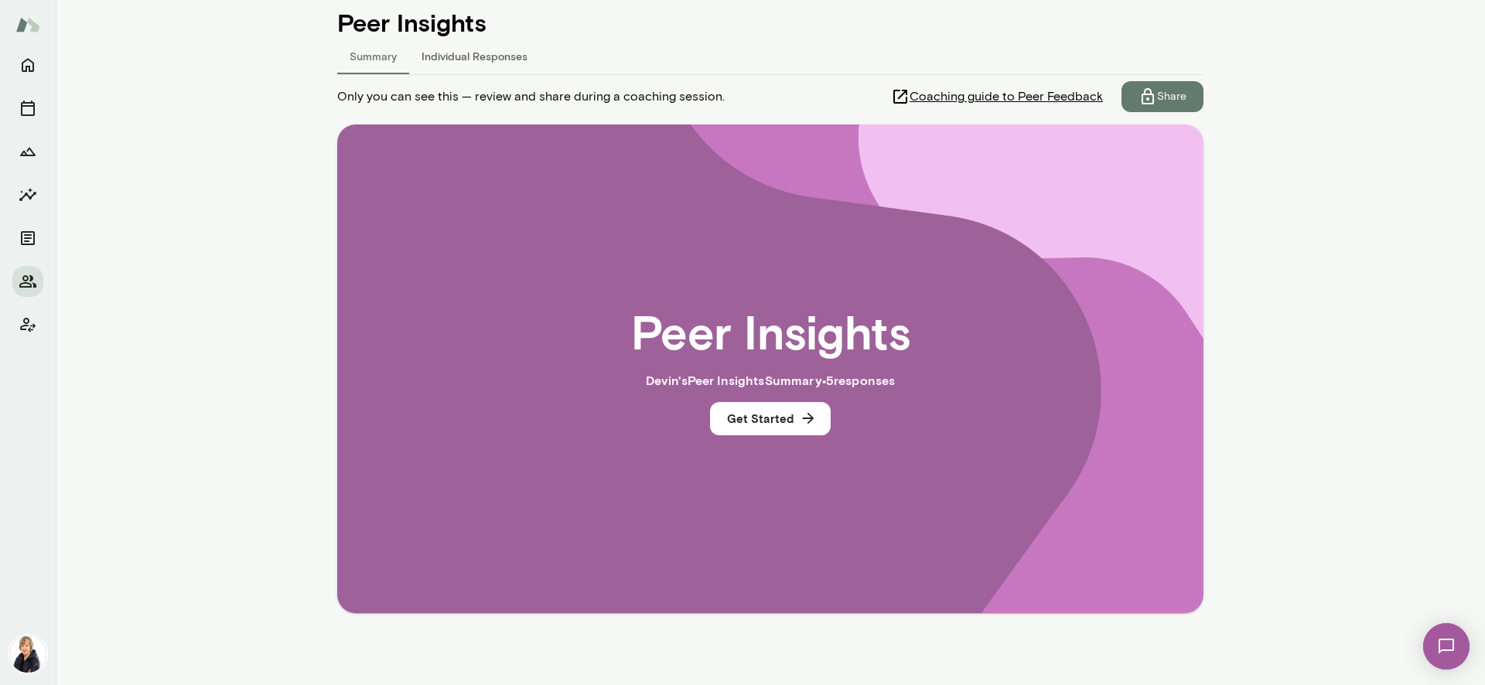
scroll to position [187, 0]
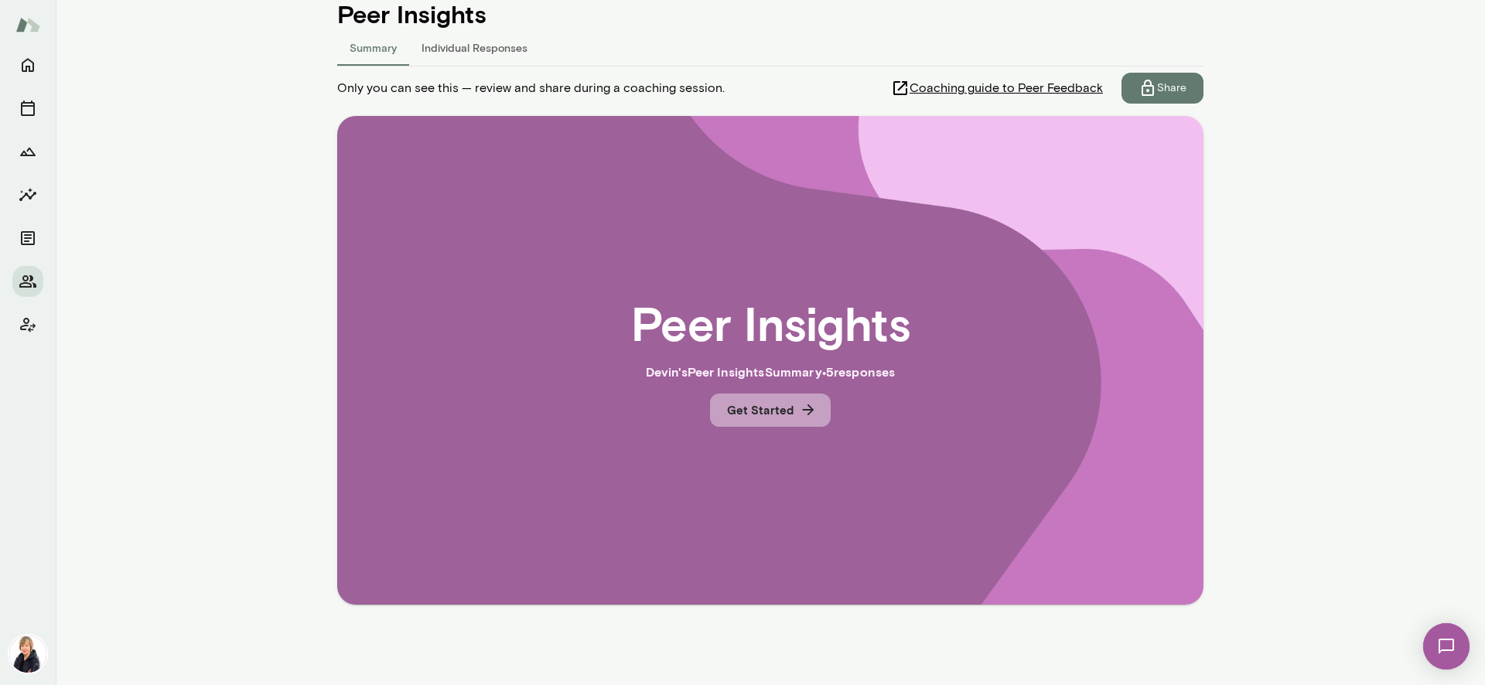
click at [745, 410] on button "Get Started" at bounding box center [770, 410] width 121 height 32
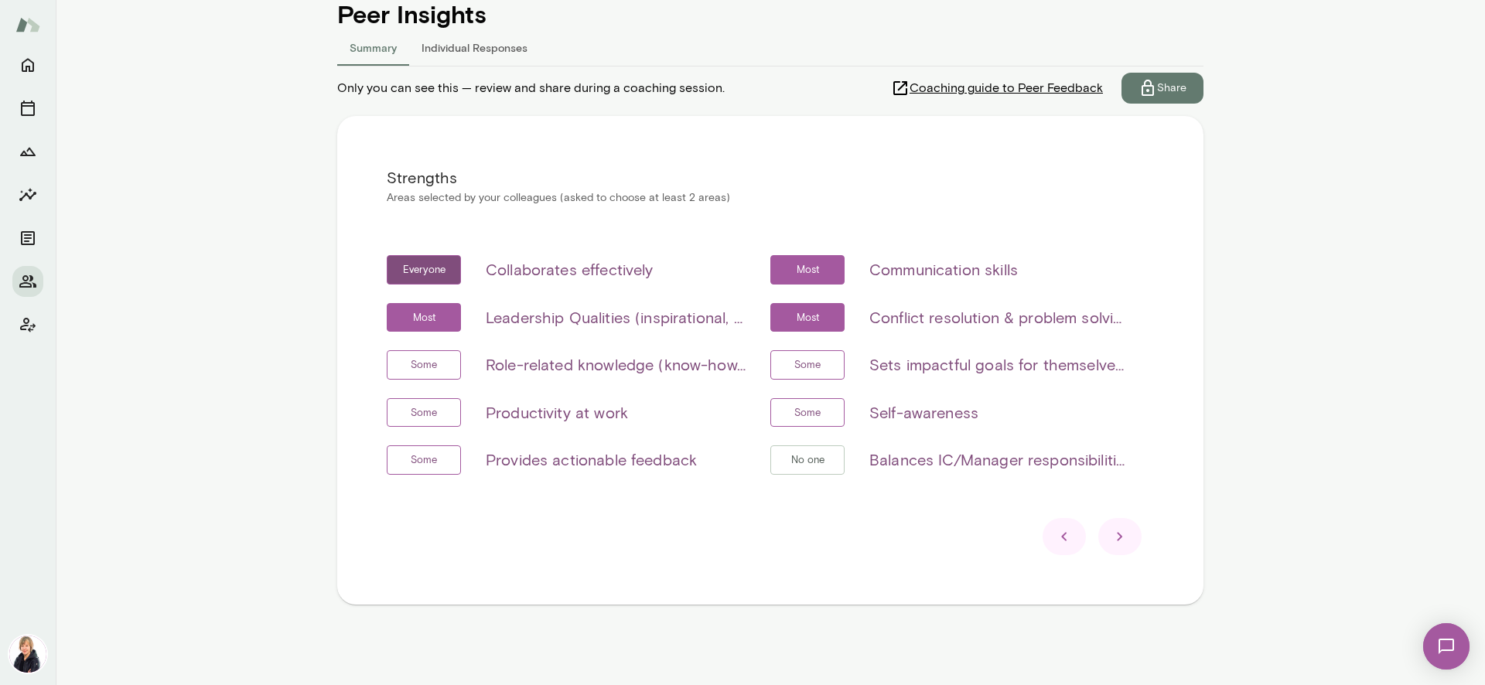
click at [1123, 535] on div at bounding box center [1120, 536] width 43 height 37
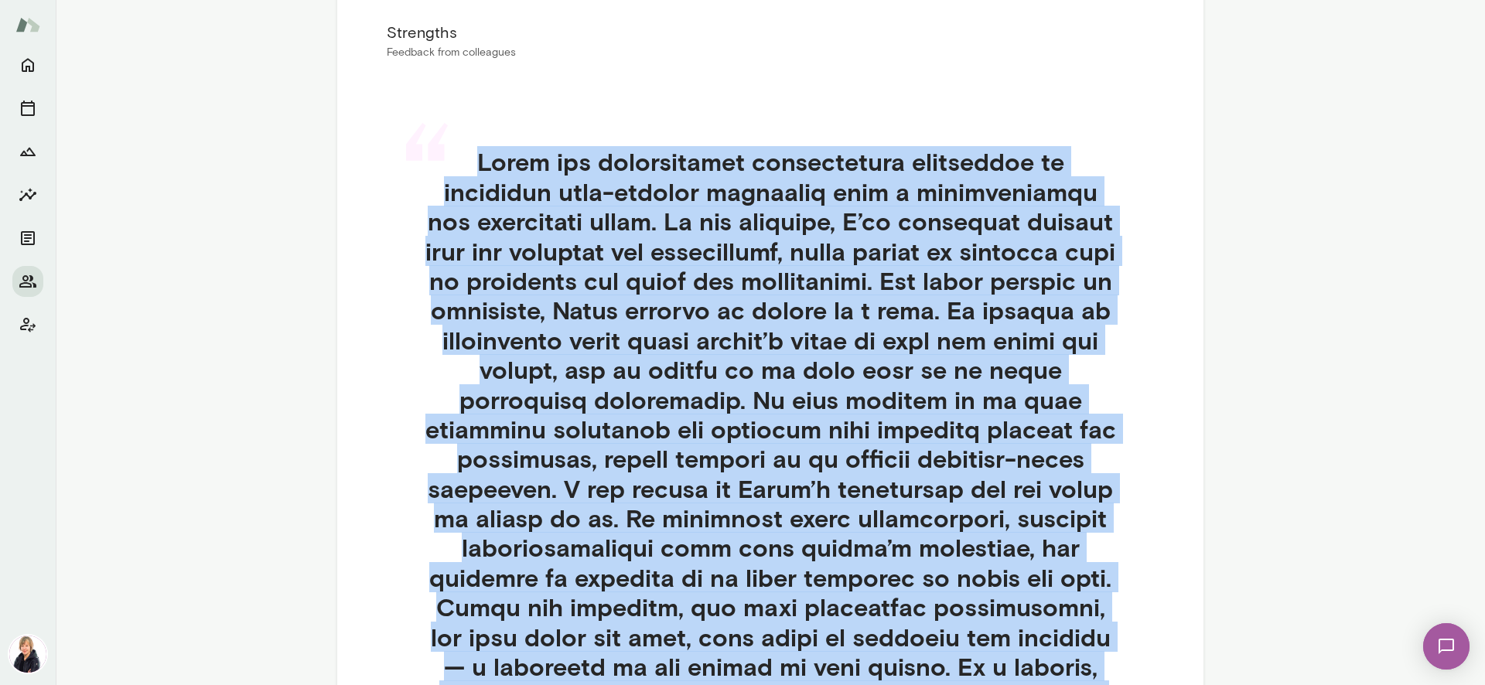
click at [1123, 535] on div "“" at bounding box center [770, 507] width 767 height 795
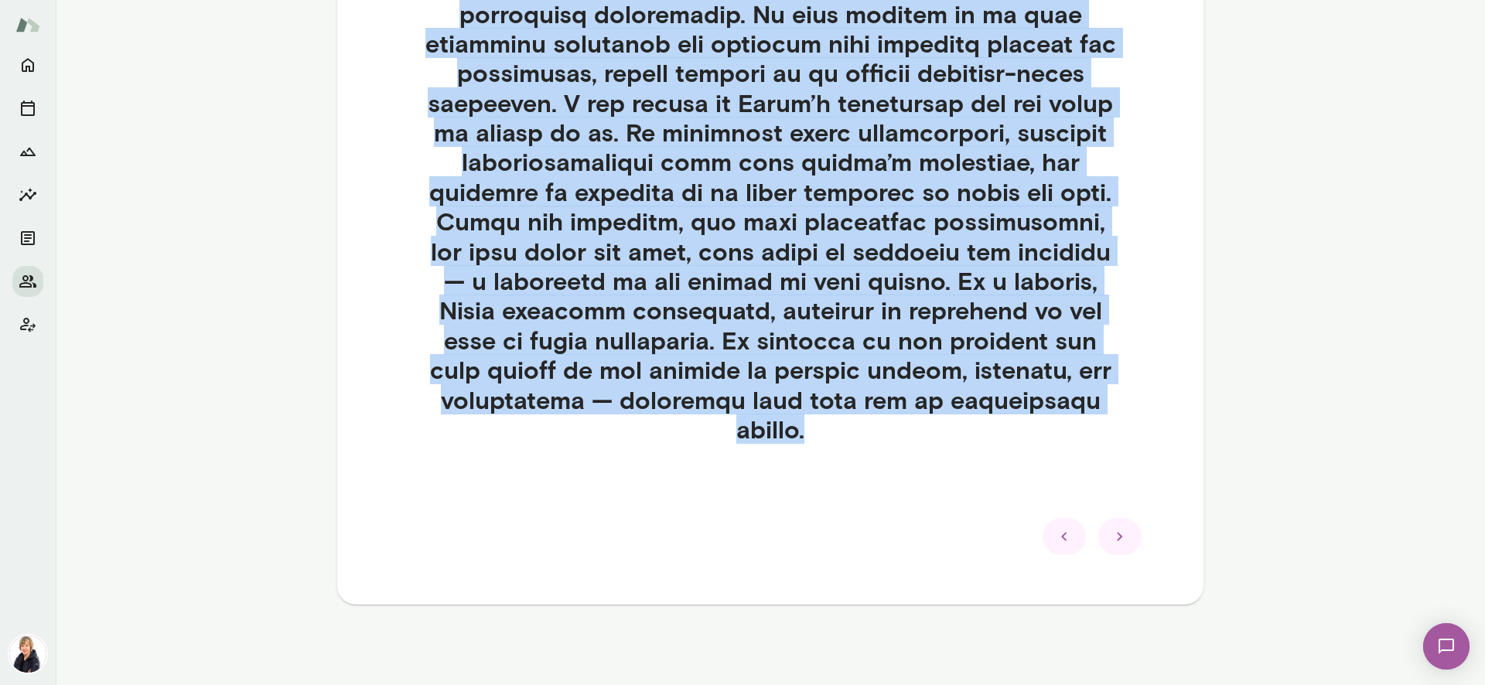
click at [1116, 535] on icon at bounding box center [1120, 537] width 19 height 19
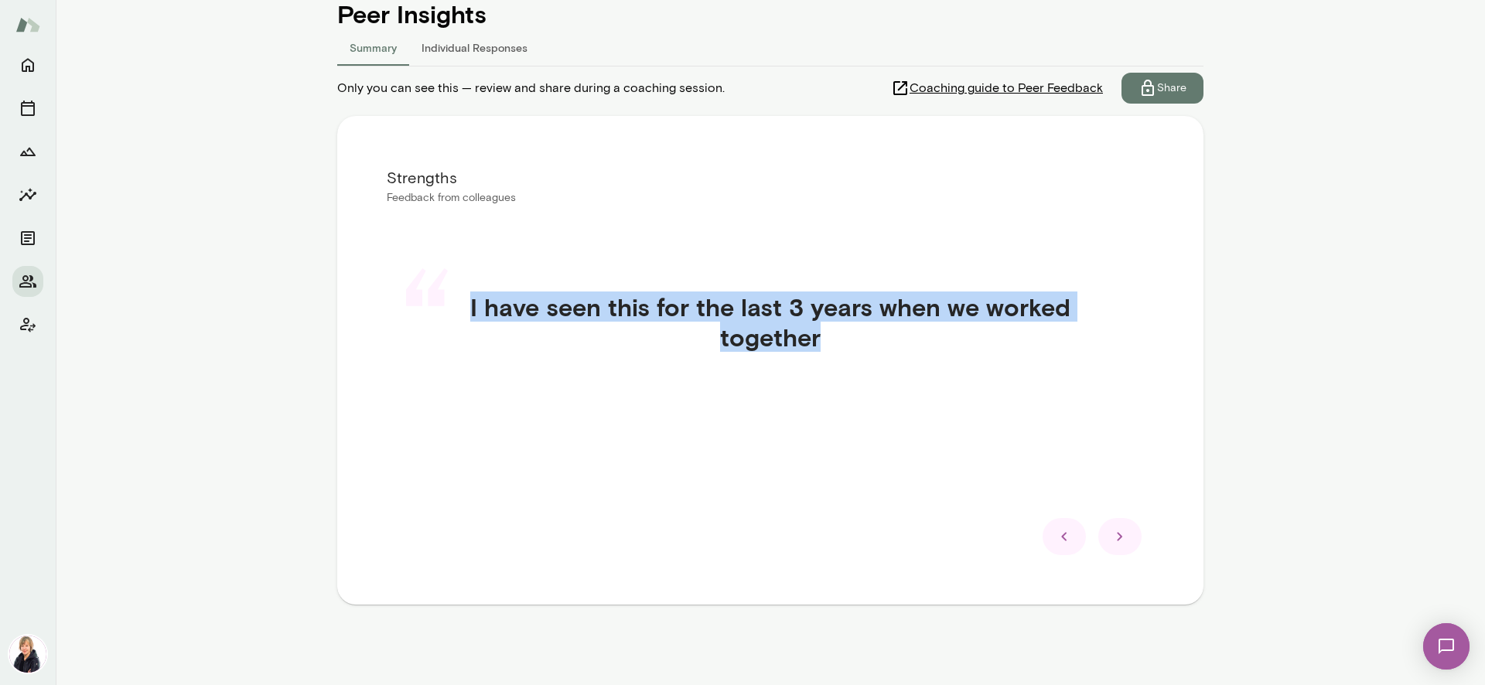
scroll to position [187, 0]
click at [1114, 540] on icon at bounding box center [1120, 537] width 19 height 19
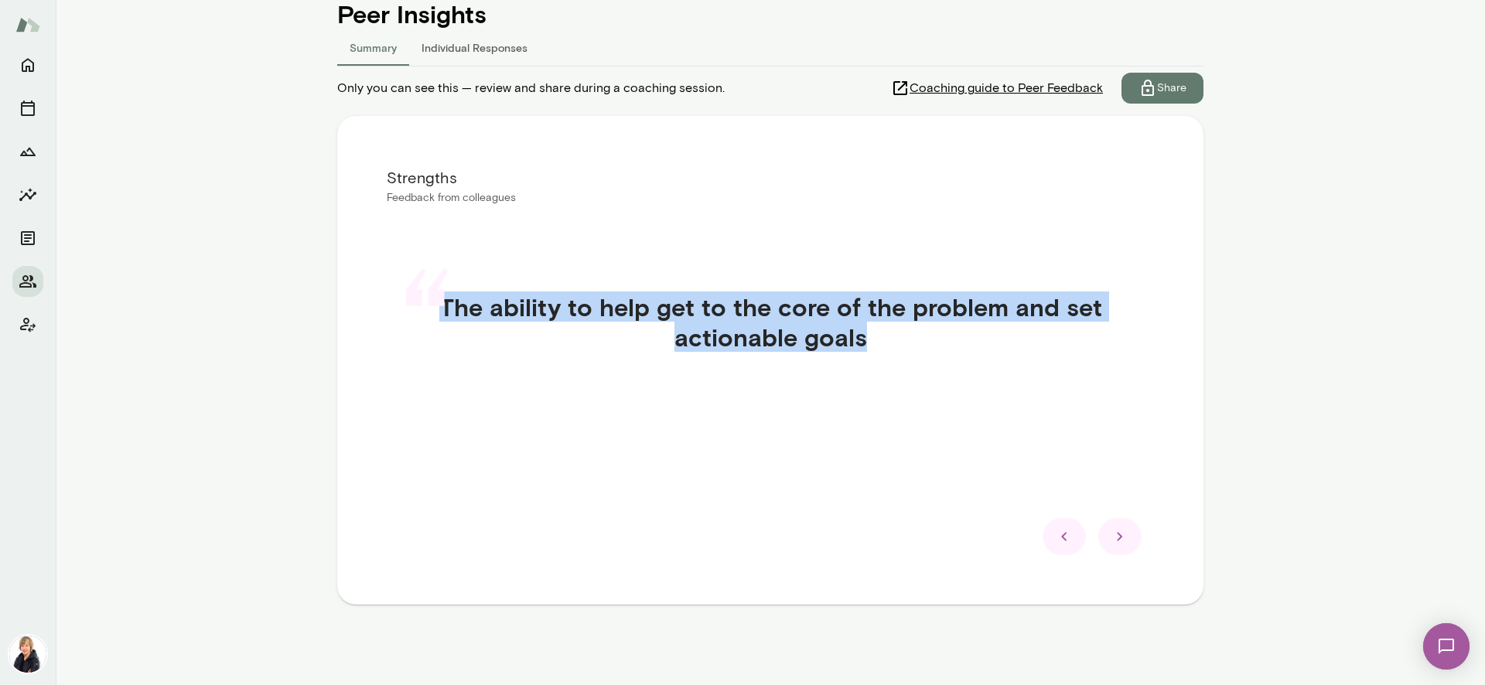
click at [1114, 540] on icon at bounding box center [1120, 537] width 19 height 19
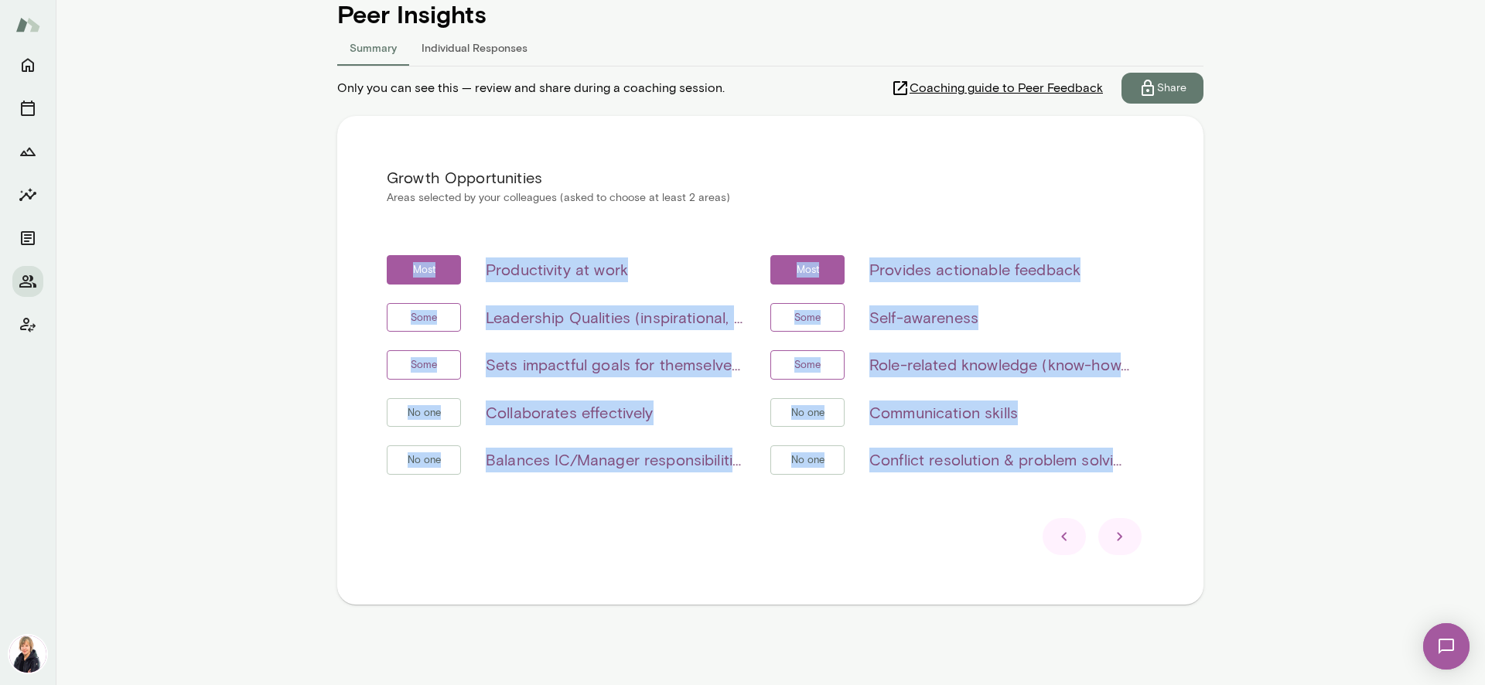
click at [1195, 275] on div "Growth Opportunities Areas selected by your colleagues (asked to choose at leas…" at bounding box center [770, 360] width 867 height 489
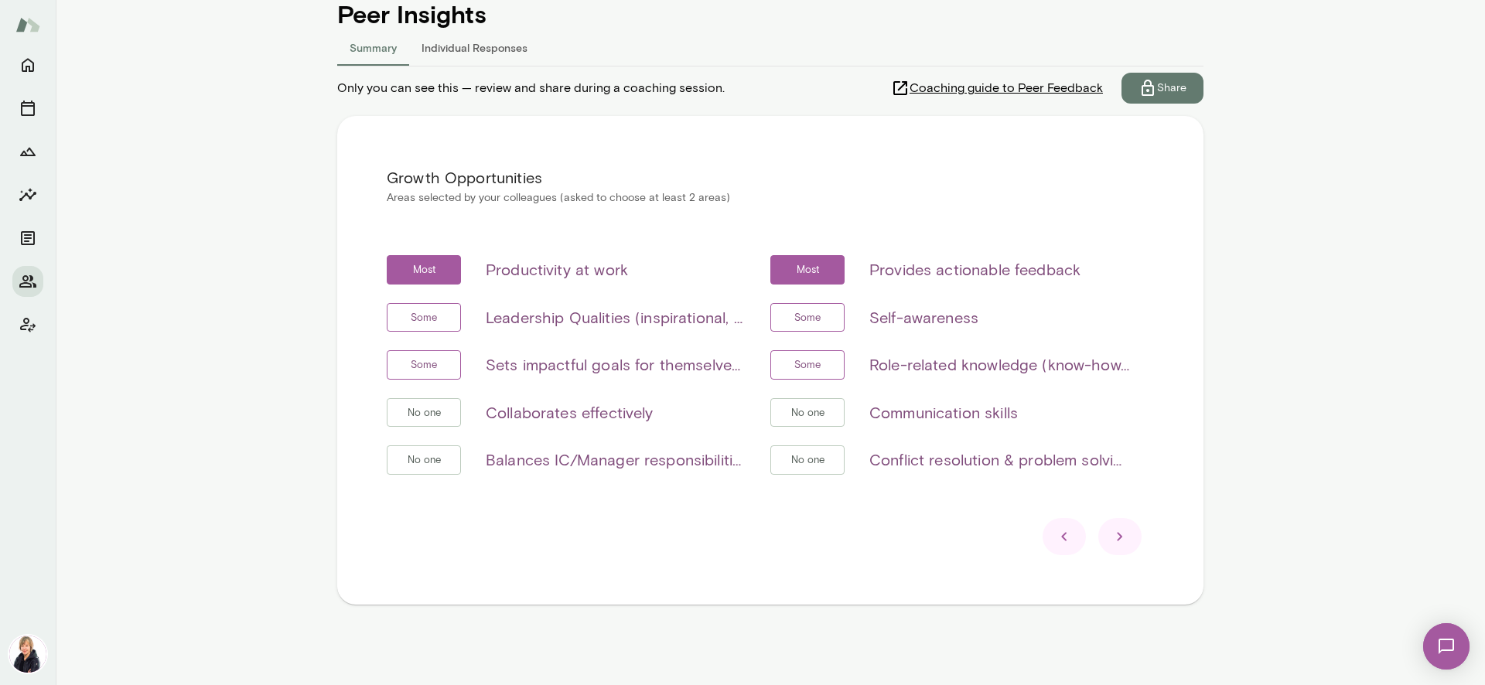
click at [1116, 533] on icon at bounding box center [1120, 537] width 19 height 19
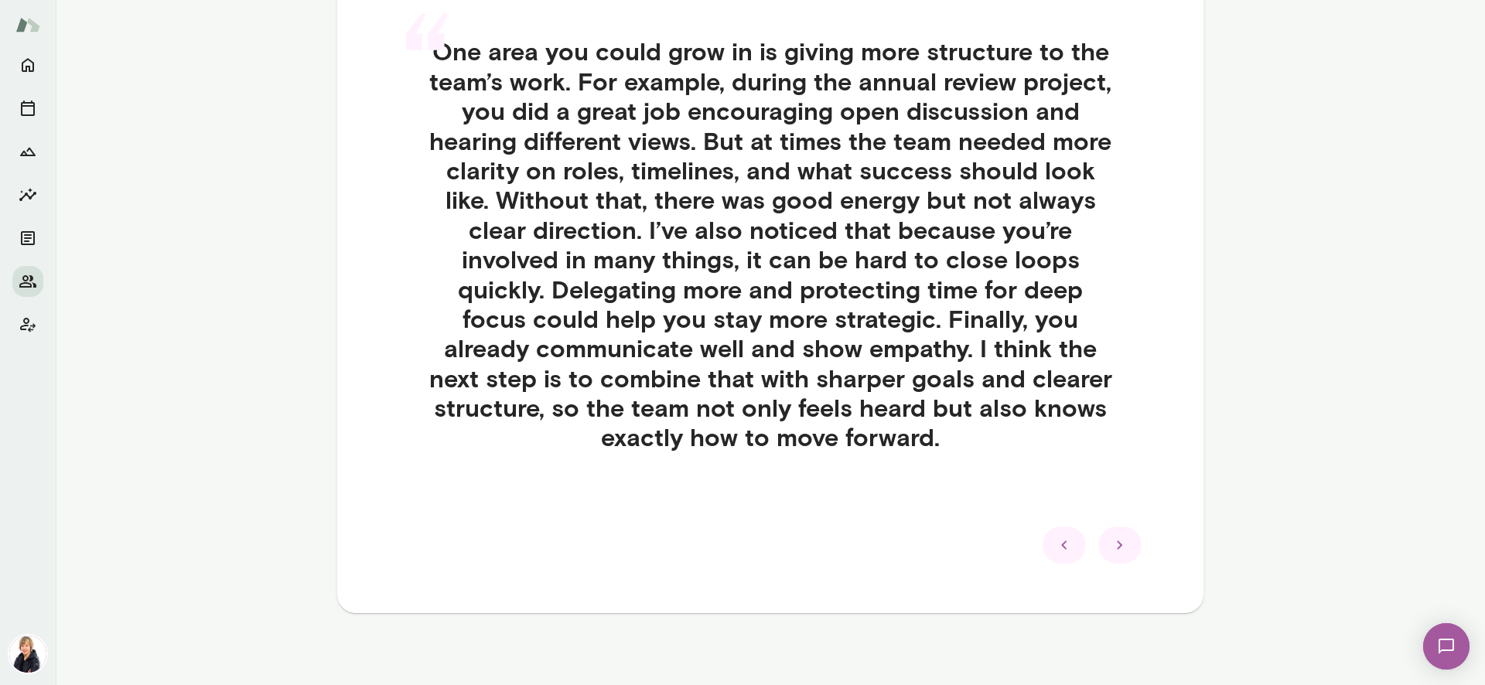
scroll to position [446, 0]
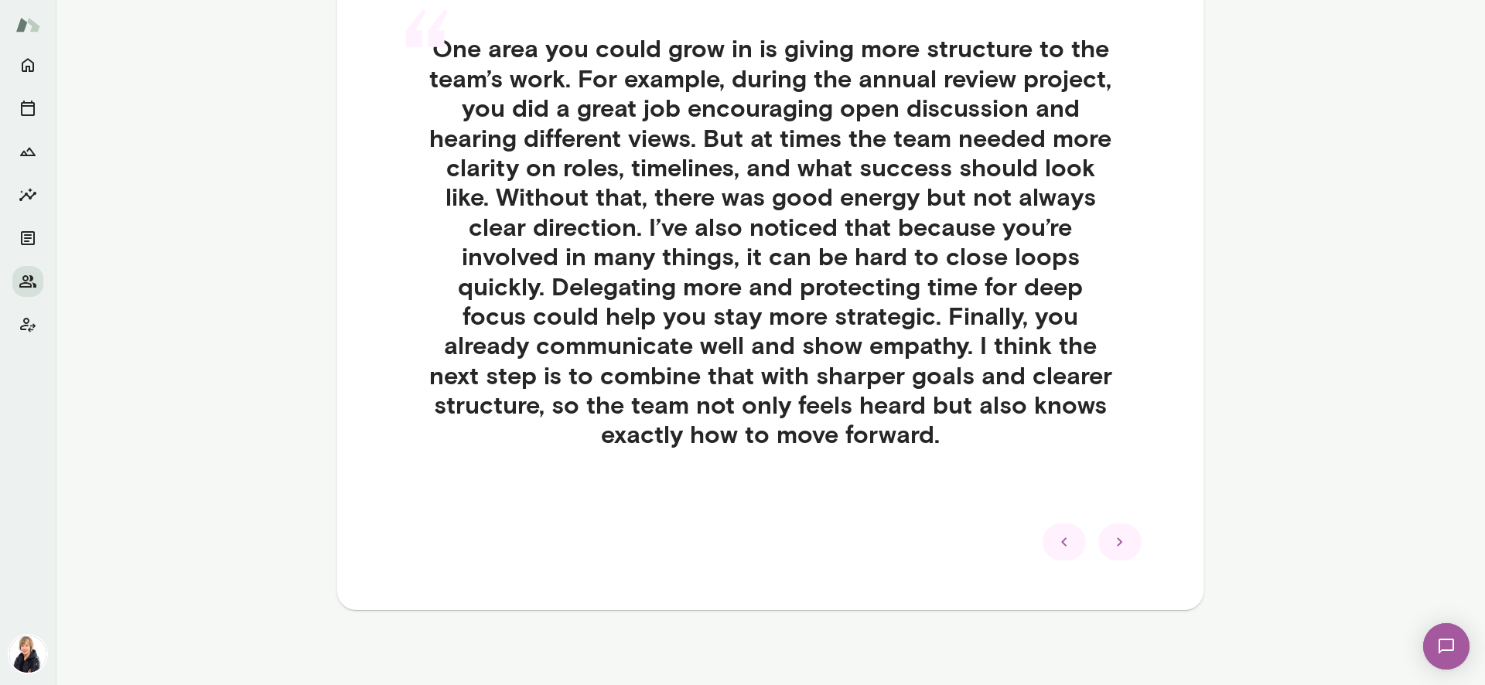
click at [1117, 543] on icon at bounding box center [1119, 542] width 5 height 9
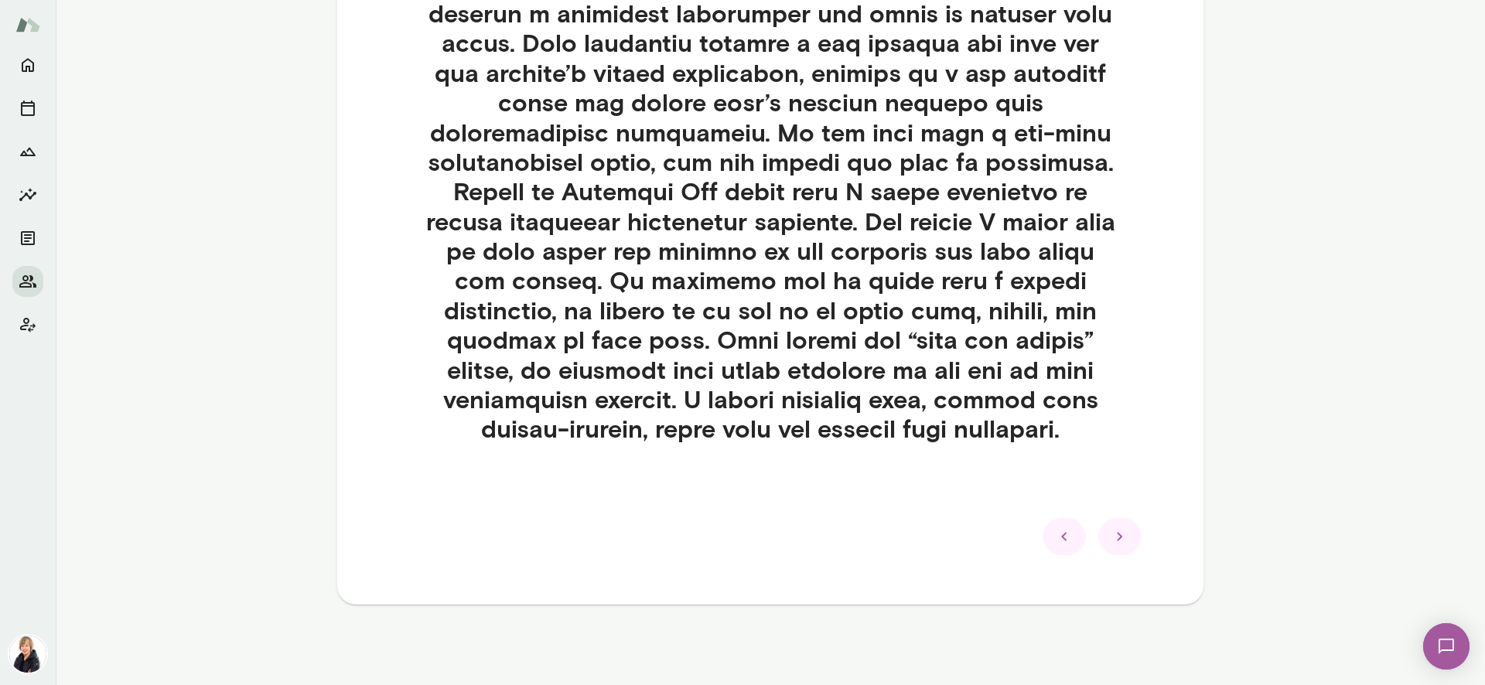
click at [1116, 532] on icon at bounding box center [1120, 537] width 19 height 19
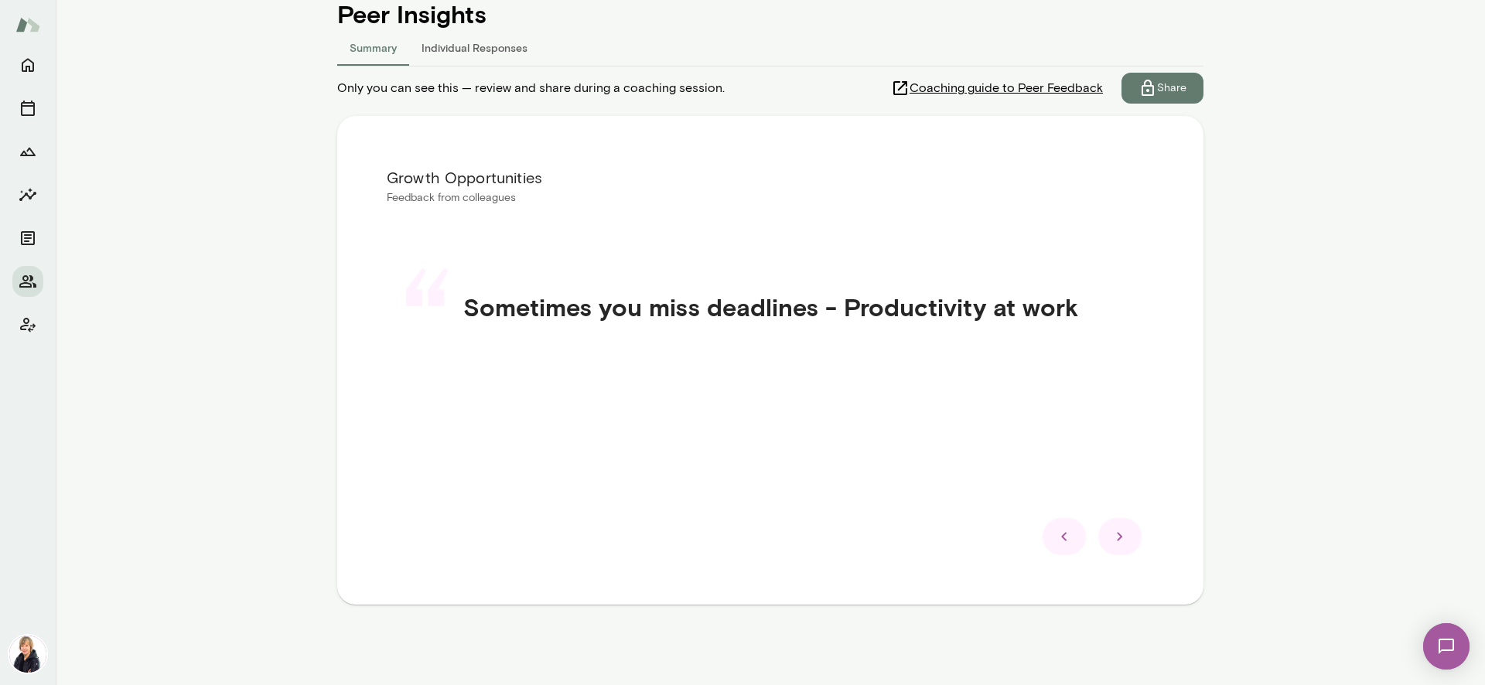
scroll to position [187, 0]
click at [1116, 532] on icon at bounding box center [1120, 537] width 19 height 19
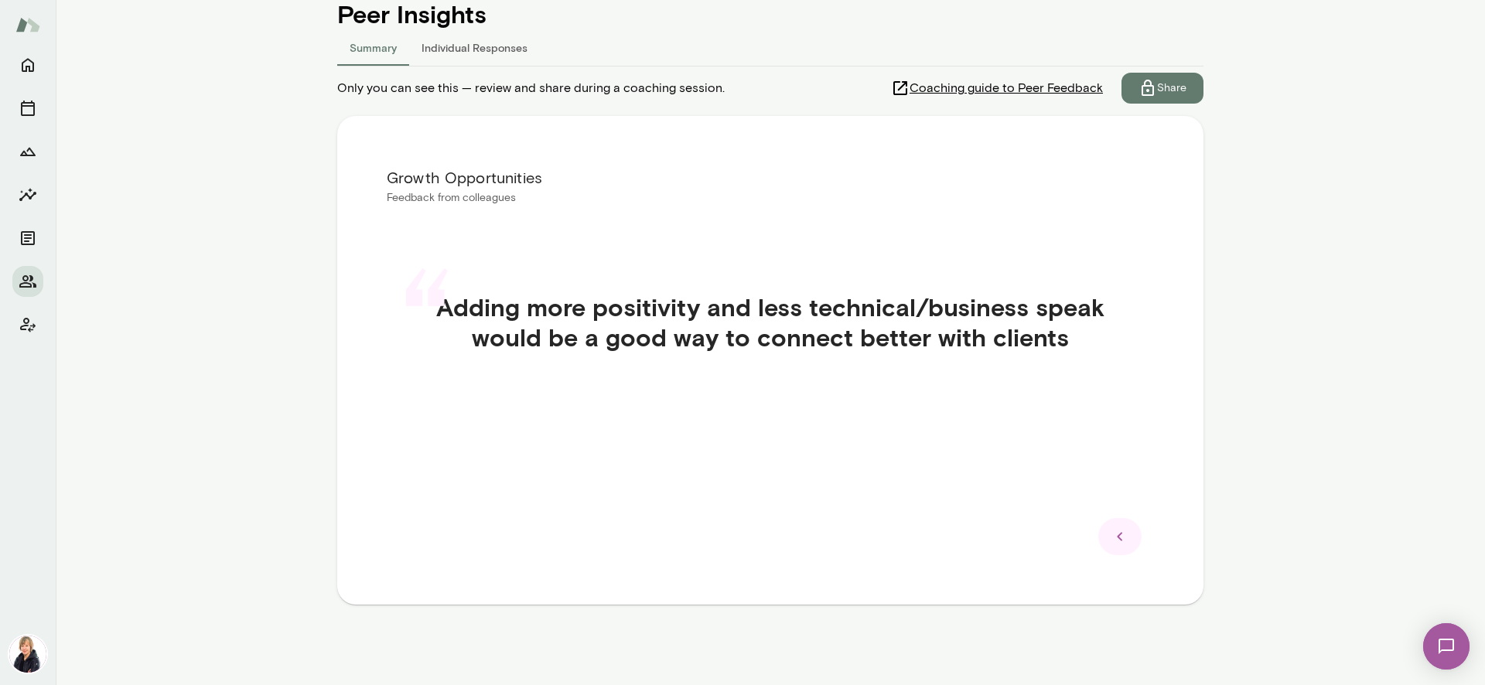
click at [1116, 532] on icon at bounding box center [1120, 537] width 19 height 19
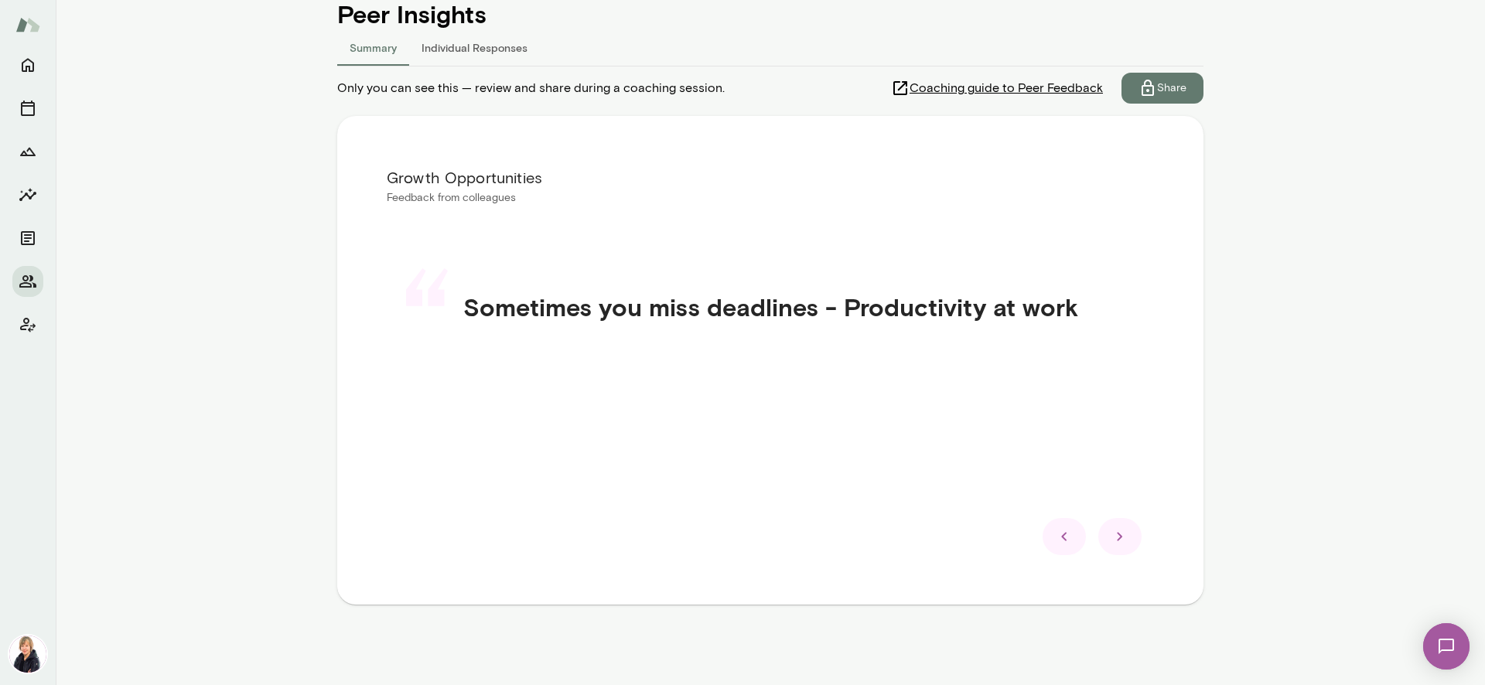
click at [1116, 532] on icon at bounding box center [1120, 537] width 19 height 19
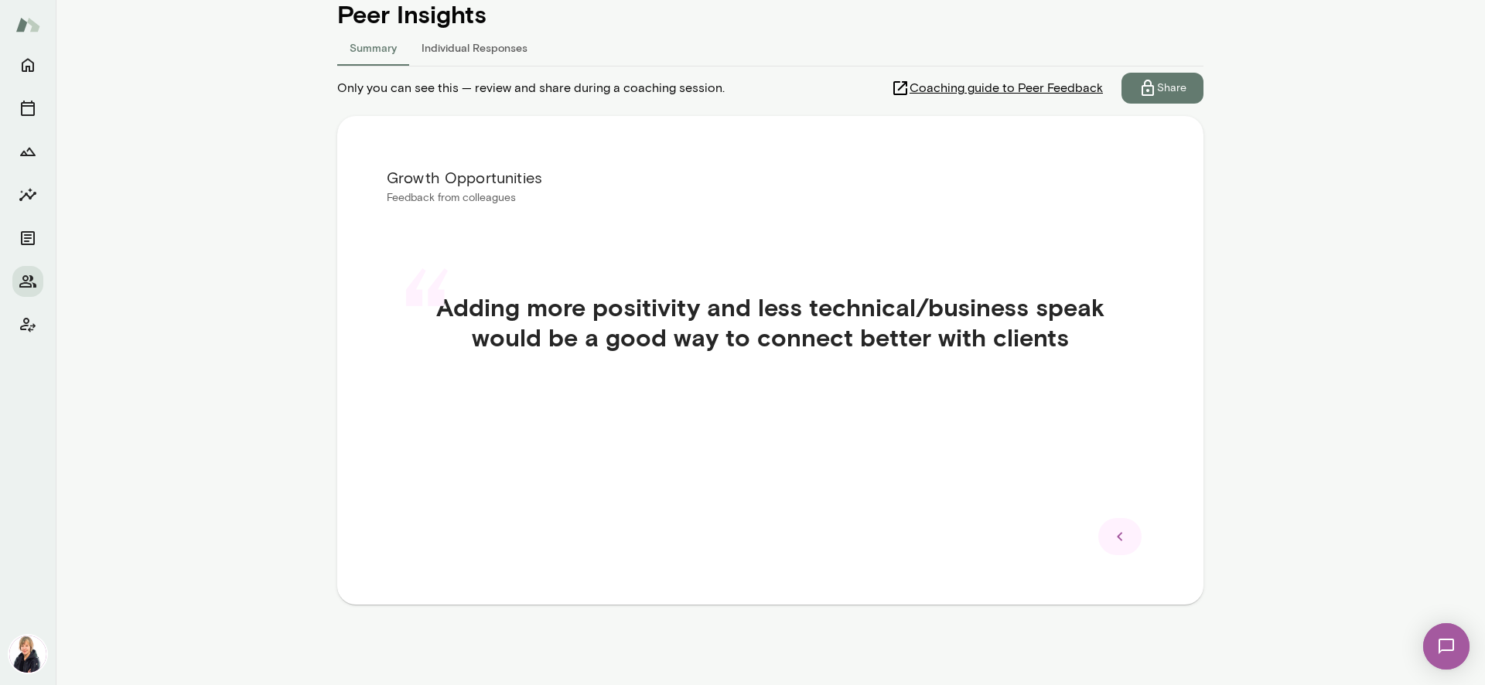
click at [1116, 532] on icon at bounding box center [1120, 537] width 19 height 19
